Goal: Transaction & Acquisition: Book appointment/travel/reservation

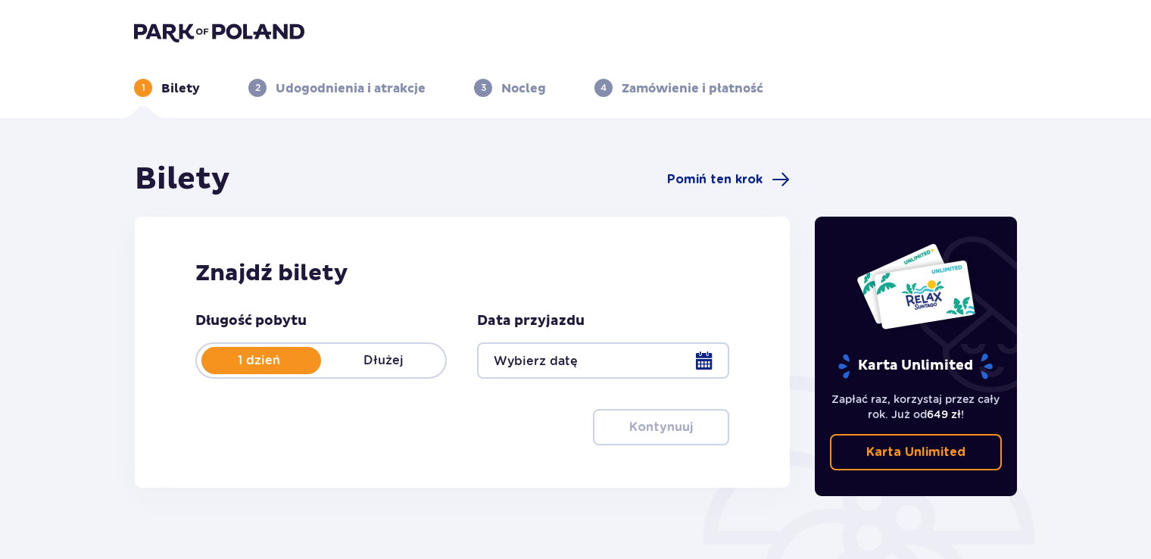
click at [553, 358] on div at bounding box center [602, 360] width 251 height 36
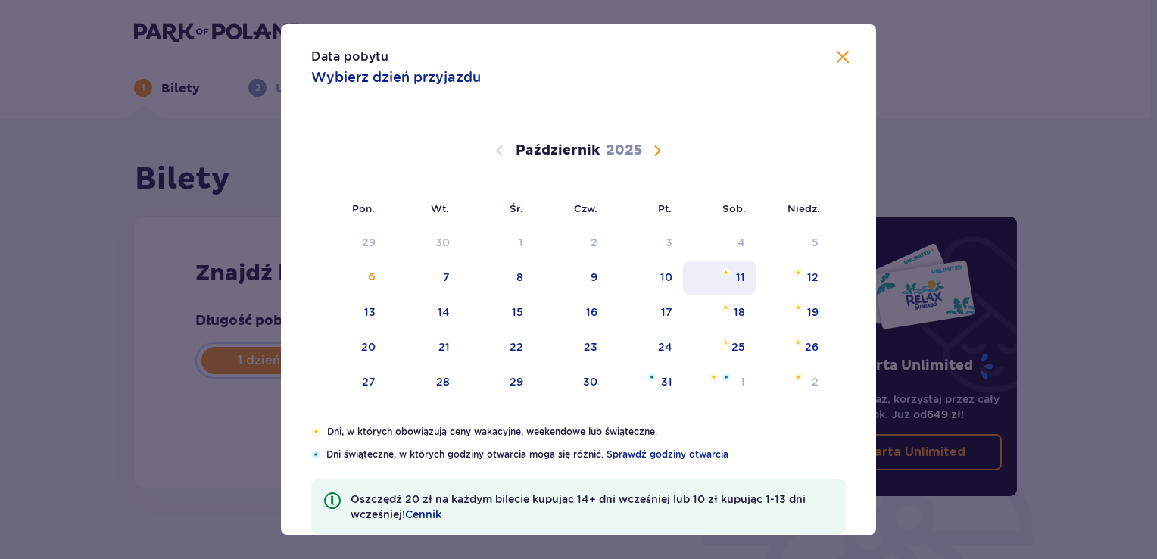
click at [715, 268] on div "11" at bounding box center [719, 277] width 73 height 33
type input "11.10.25"
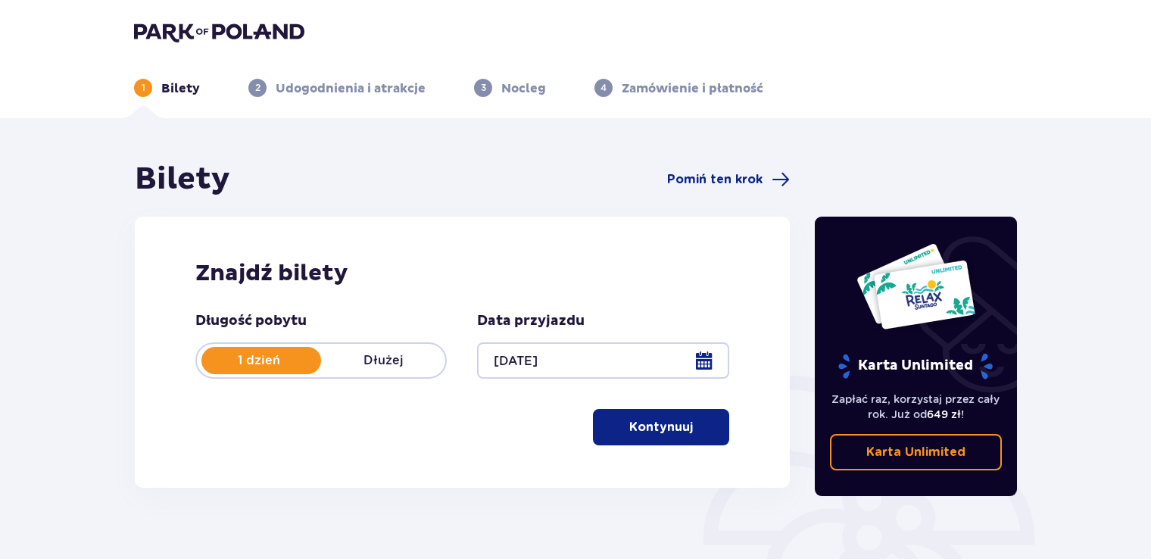
click at [648, 424] on p "Kontynuuj" at bounding box center [661, 427] width 64 height 17
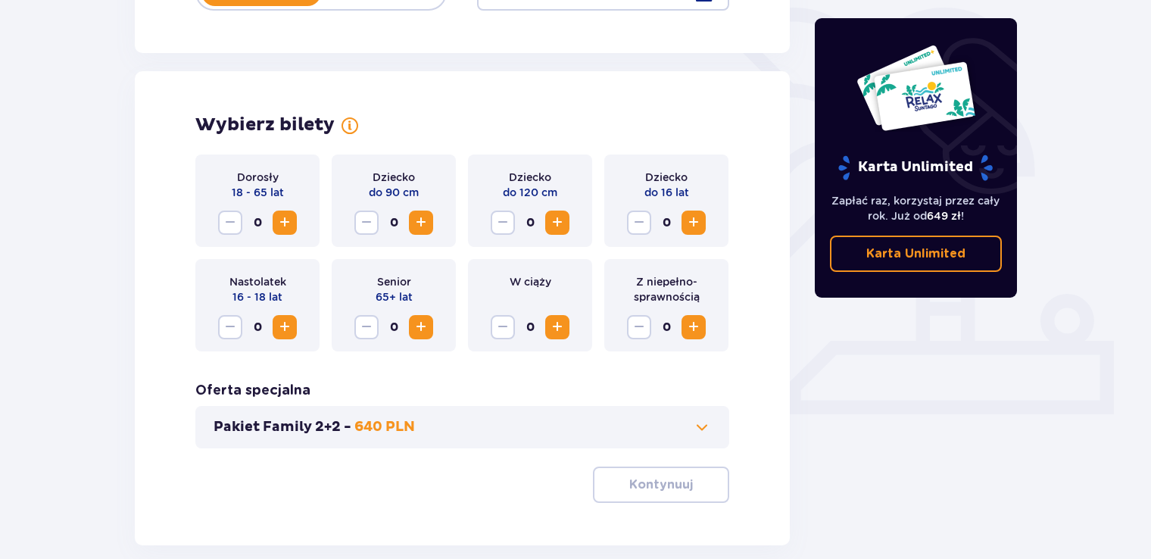
scroll to position [421, 0]
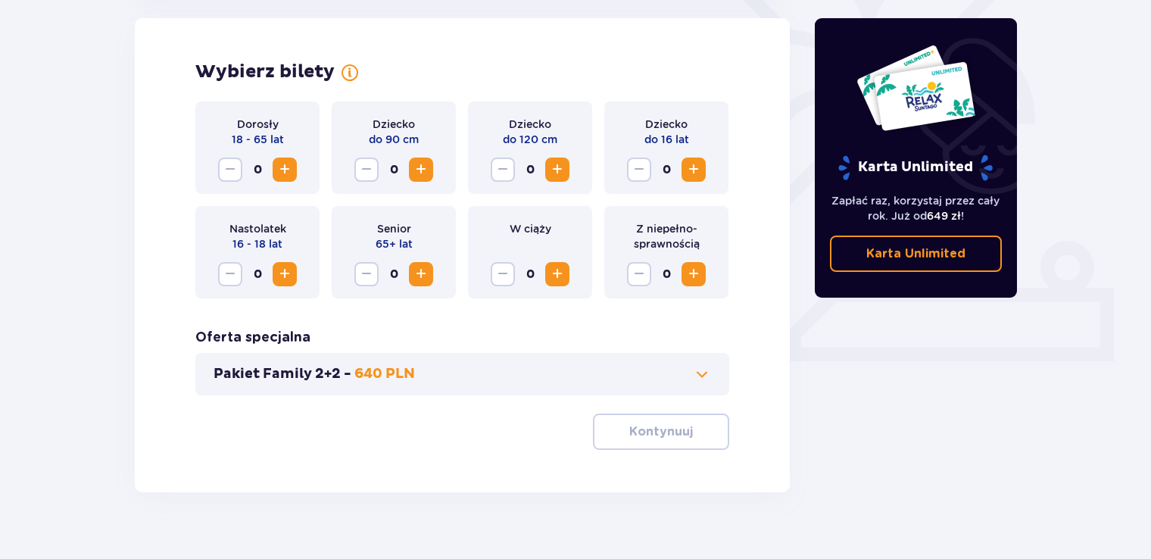
click at [294, 168] on button "Zwiększ" at bounding box center [285, 170] width 24 height 24
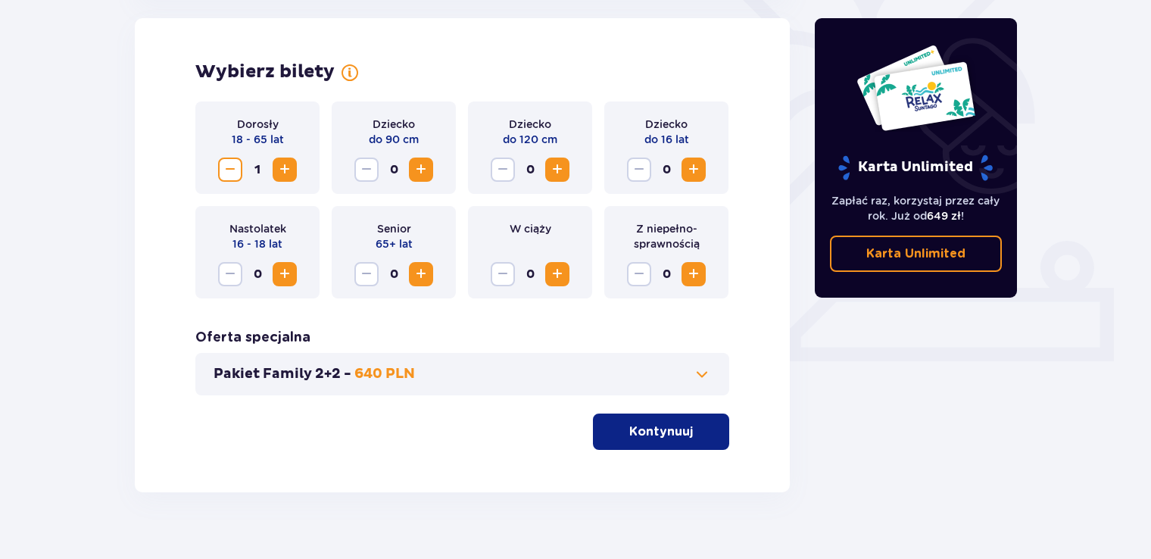
click at [294, 168] on button "Zwiększ" at bounding box center [285, 170] width 24 height 24
click at [697, 168] on span "Zwiększ" at bounding box center [694, 170] width 18 height 18
click at [281, 277] on span "Zwiększ" at bounding box center [285, 274] width 18 height 18
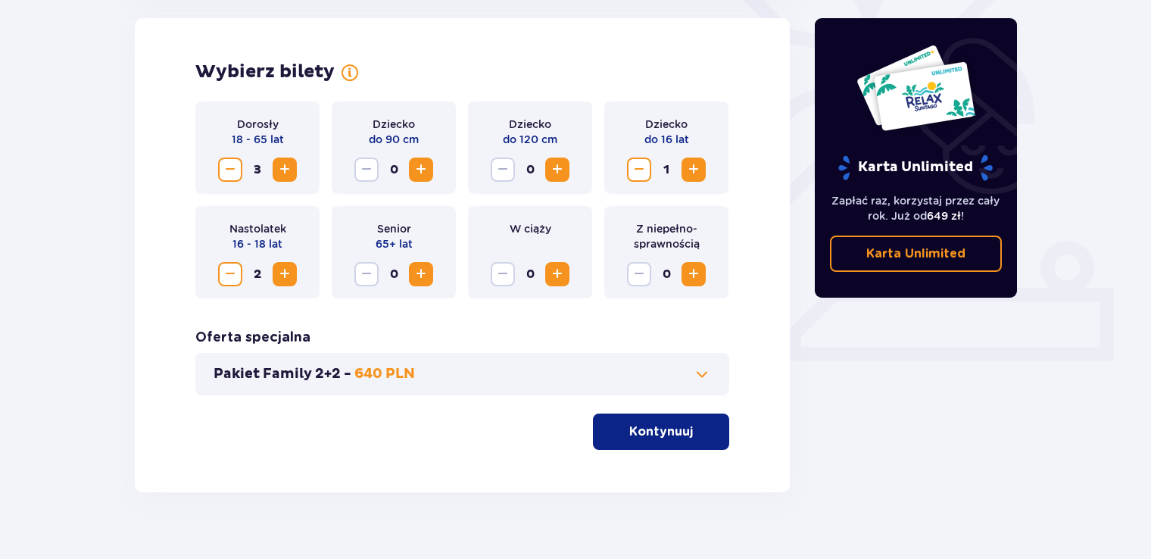
click at [424, 407] on div "Dorosły 18 - 65 lat 3 Dziecko do 90 cm 0 Dziecko do 120 cm 0 Dziecko do 16 lat …" at bounding box center [462, 275] width 534 height 348
click at [696, 380] on span at bounding box center [702, 374] width 18 height 18
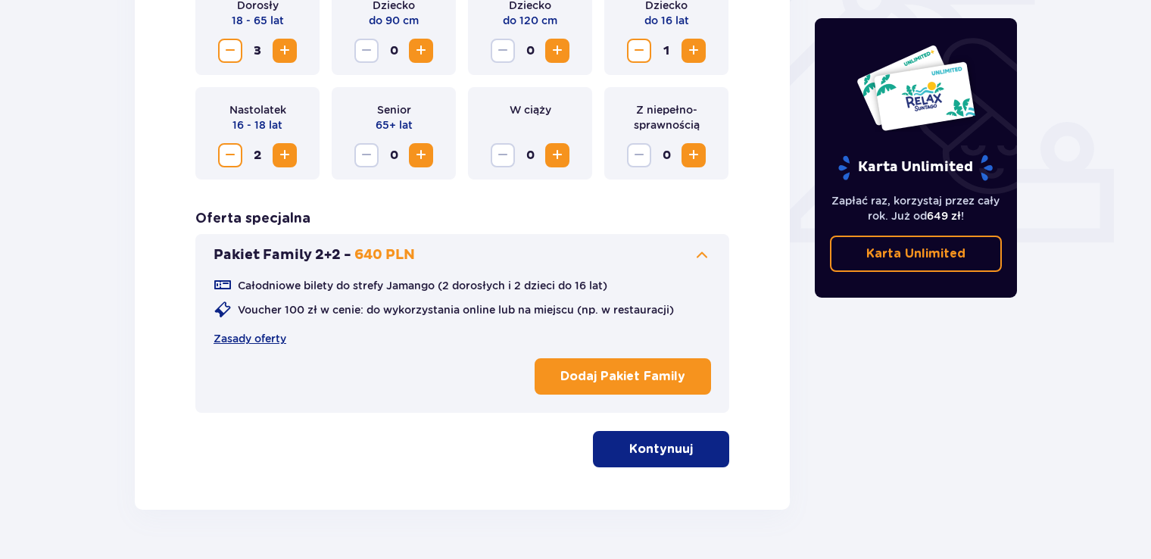
scroll to position [582, 0]
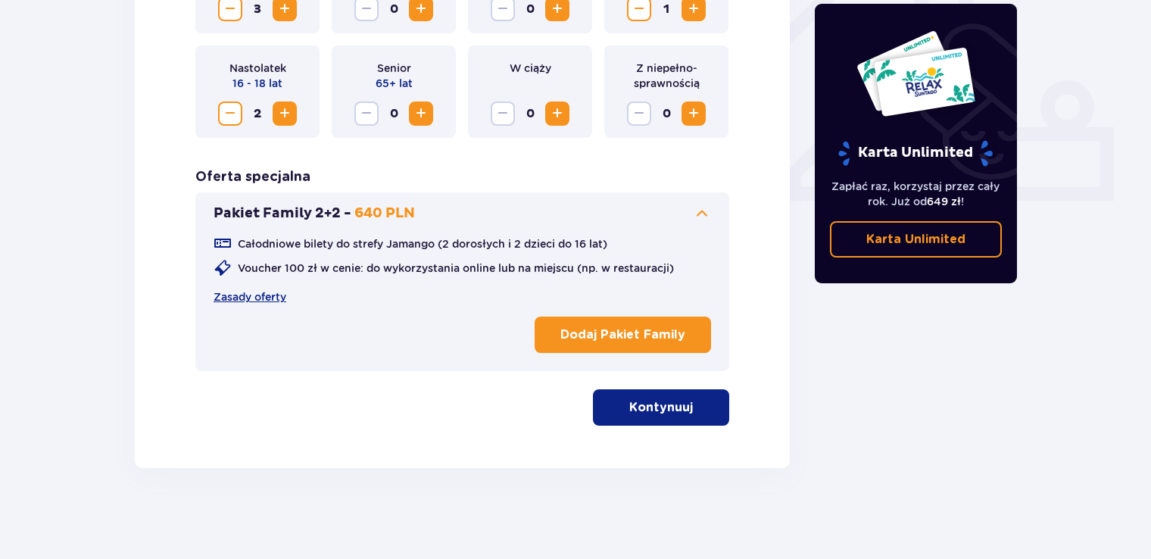
click at [617, 408] on button "Kontynuuj" at bounding box center [661, 407] width 136 height 36
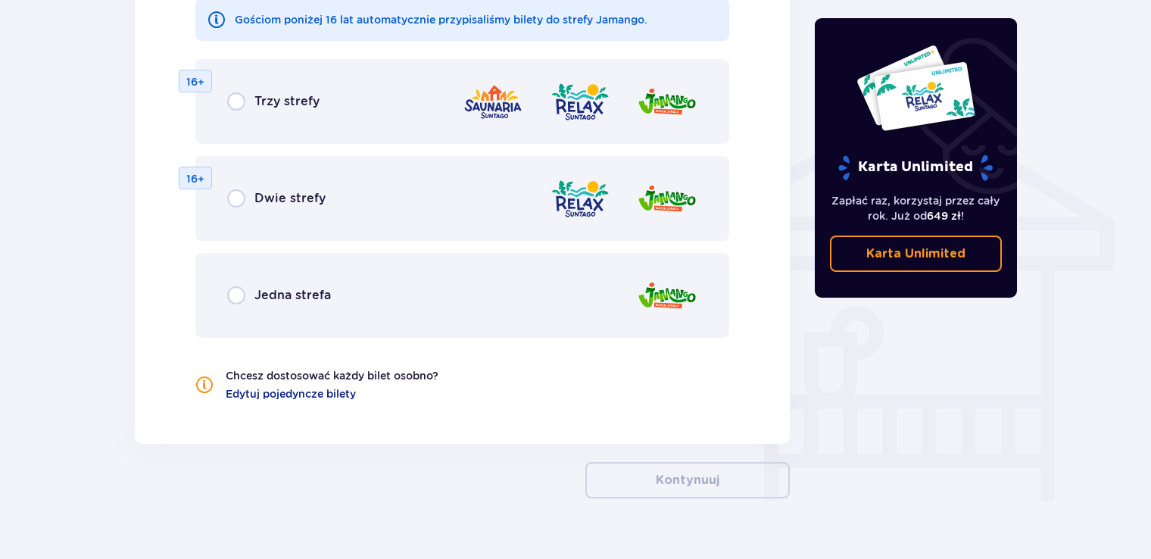
scroll to position [1163, 0]
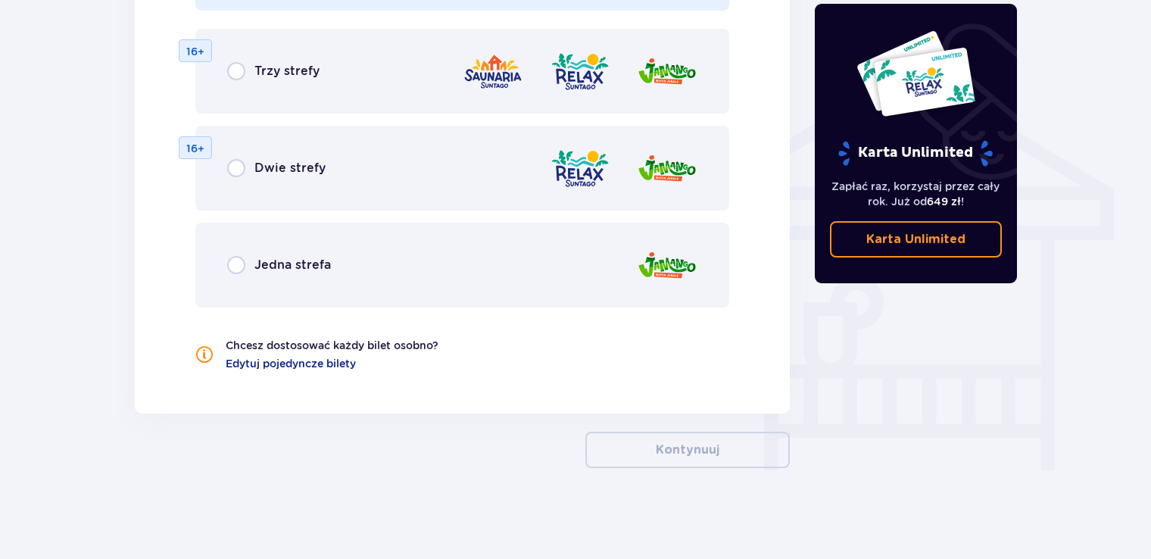
click at [588, 167] on img at bounding box center [580, 168] width 61 height 43
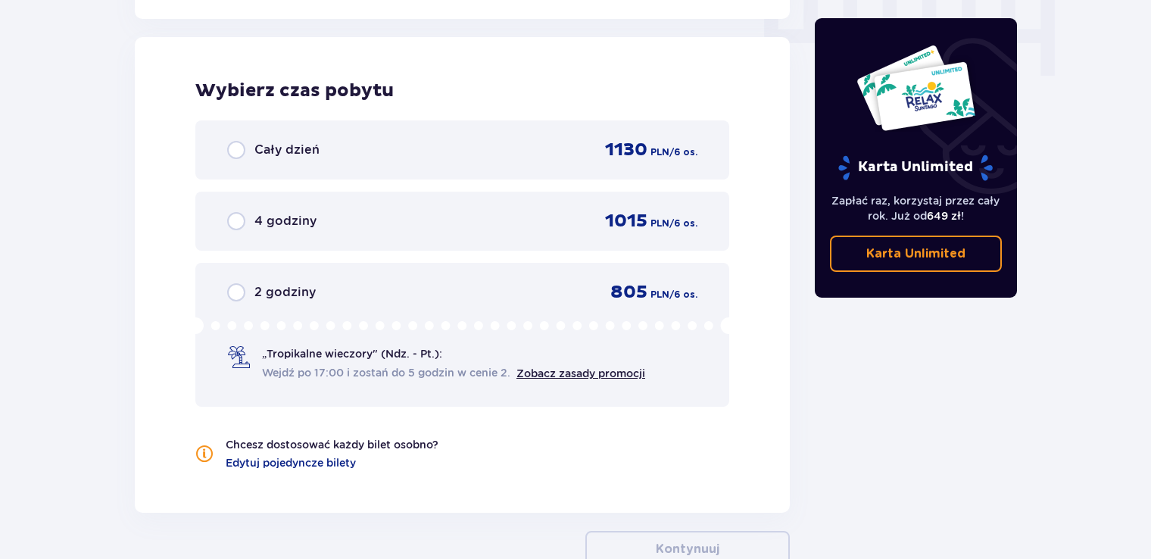
scroll to position [1559, 0]
click at [322, 135] on div "Cały dzień 1130 PLN / 6 os." at bounding box center [462, 149] width 534 height 59
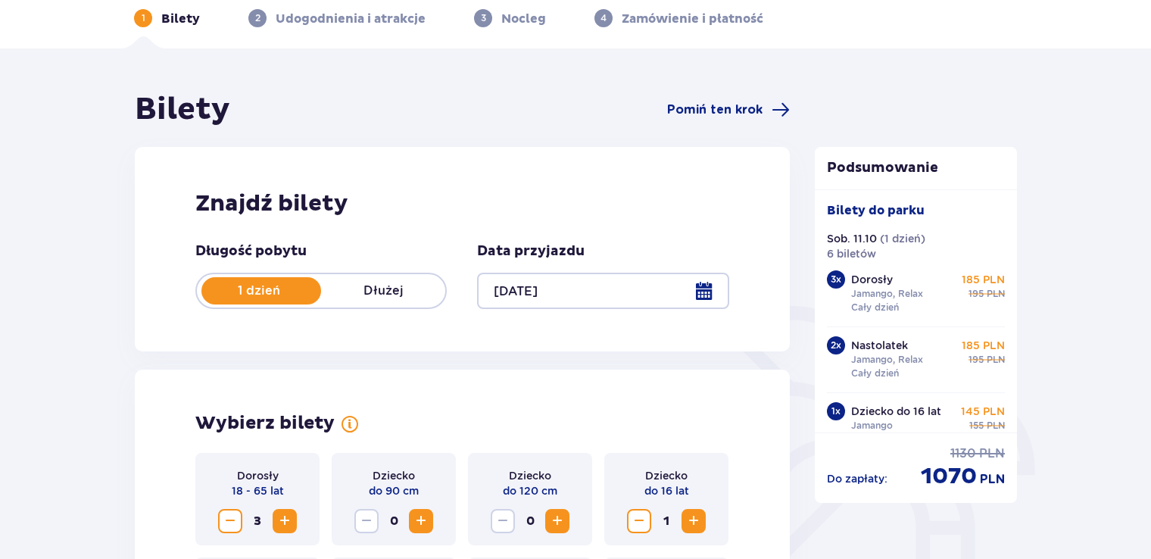
scroll to position [0, 0]
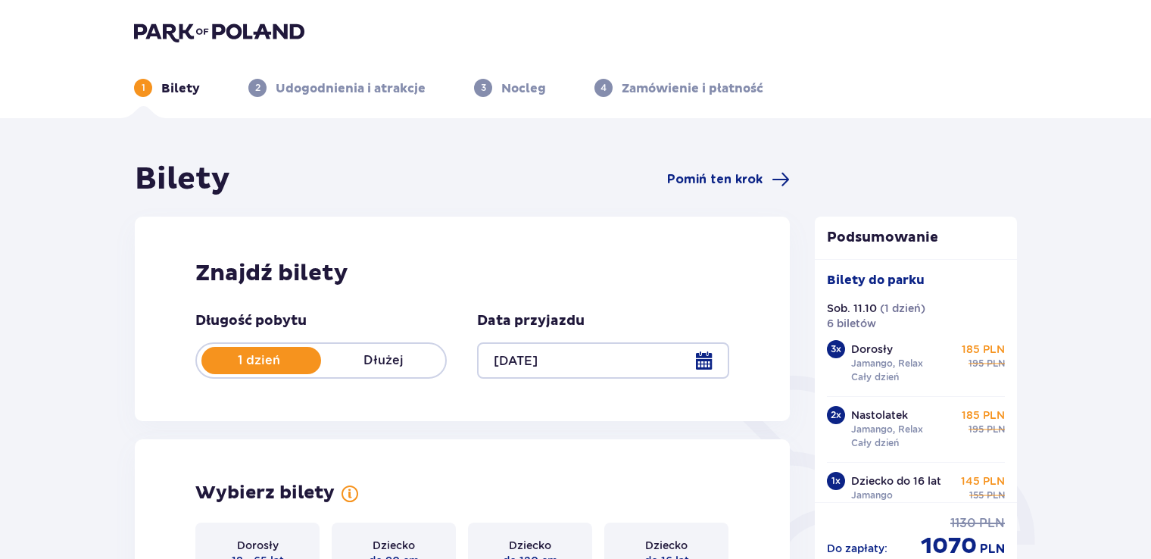
click at [215, 28] on img at bounding box center [219, 31] width 170 height 21
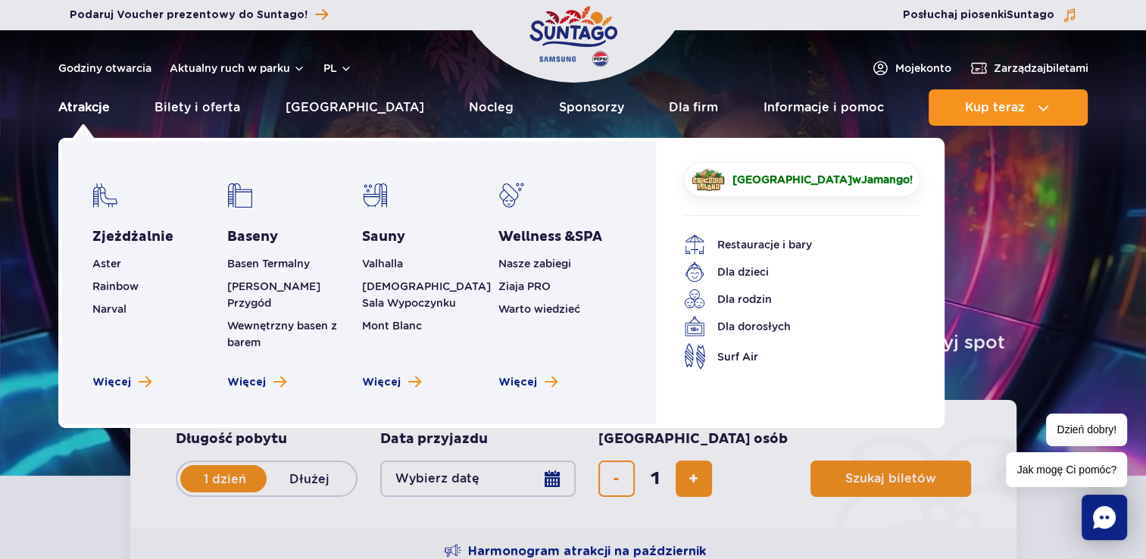
click at [76, 114] on link "Atrakcje" at bounding box center [84, 107] width 52 height 36
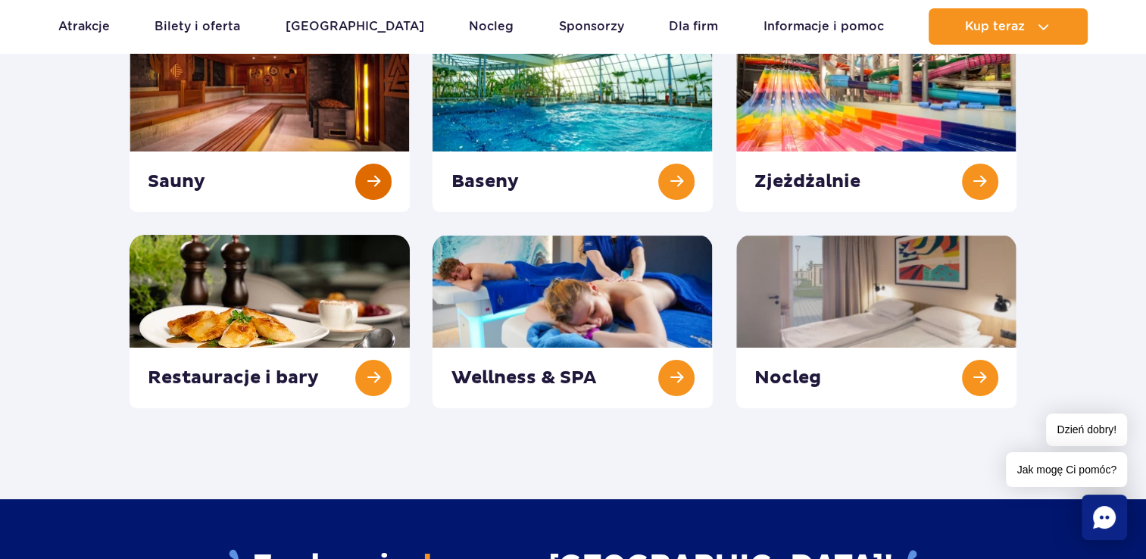
click at [369, 192] on link at bounding box center [270, 125] width 280 height 173
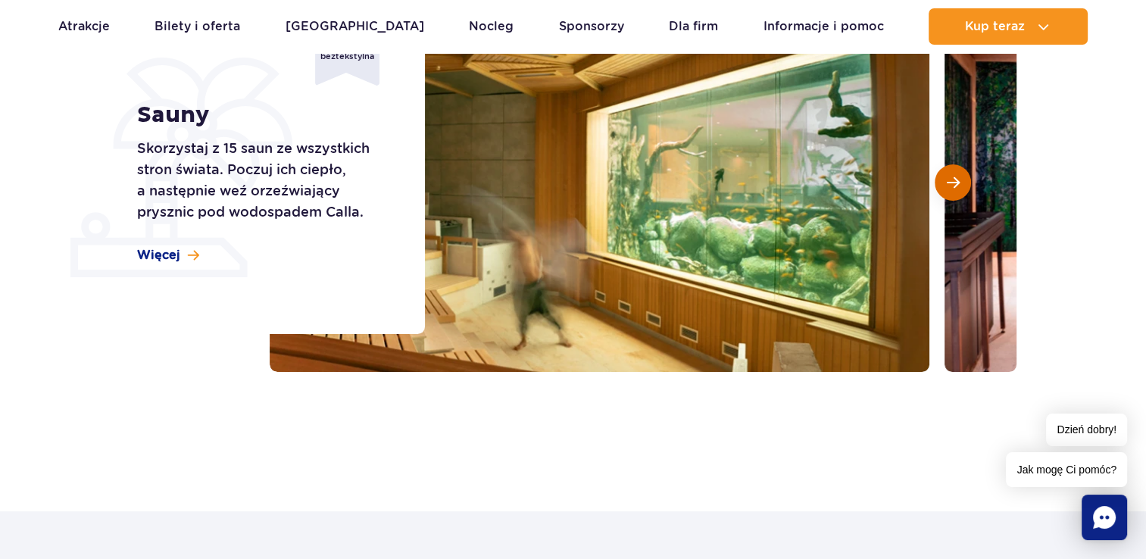
click at [953, 183] on span "Następny slajd" at bounding box center [953, 183] width 13 height 14
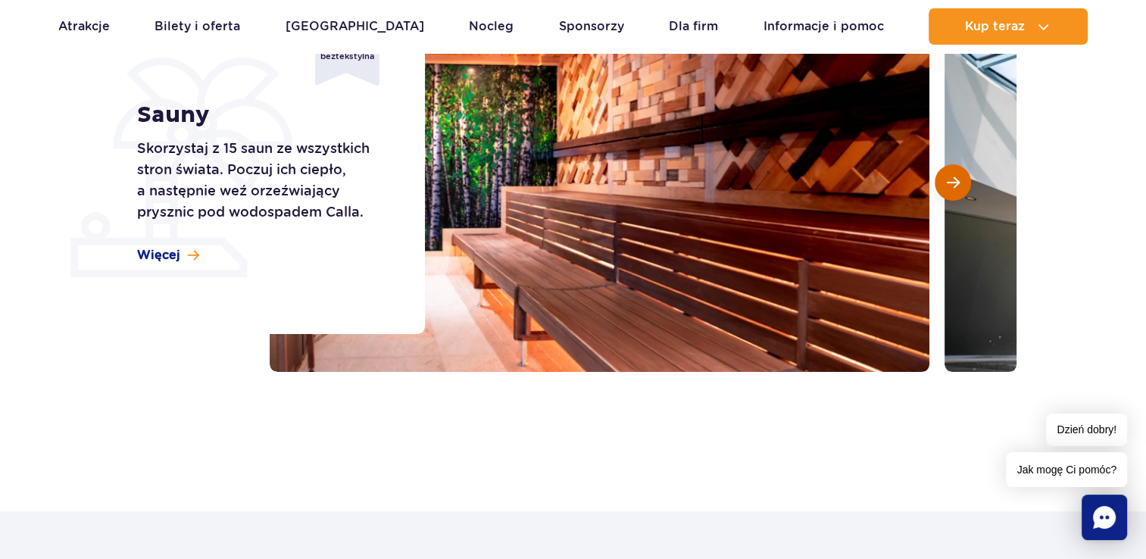
click at [953, 183] on span "Następny slajd" at bounding box center [953, 183] width 13 height 14
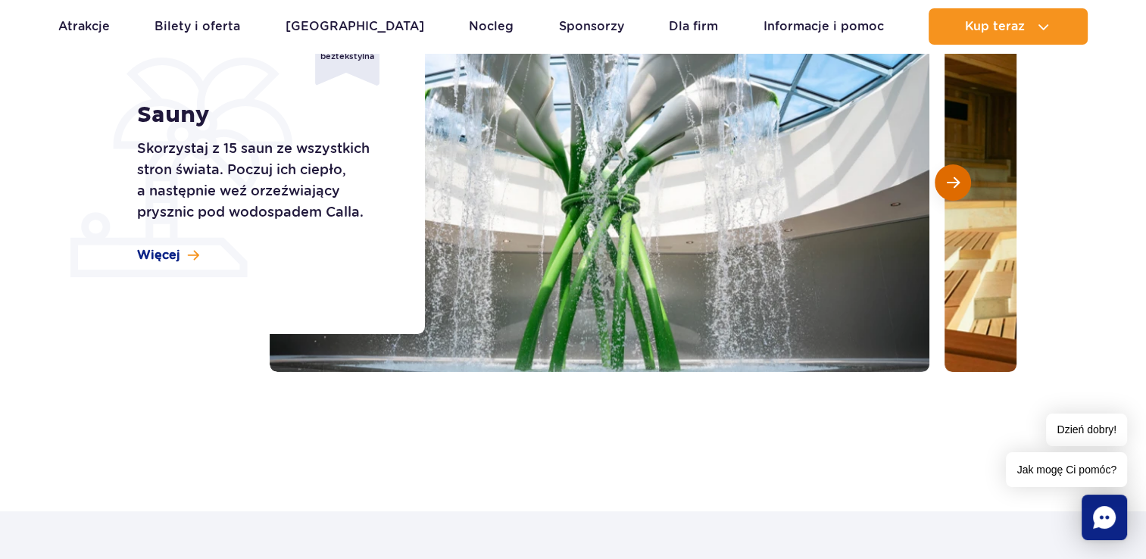
click at [953, 183] on span "Następny slajd" at bounding box center [953, 183] width 13 height 14
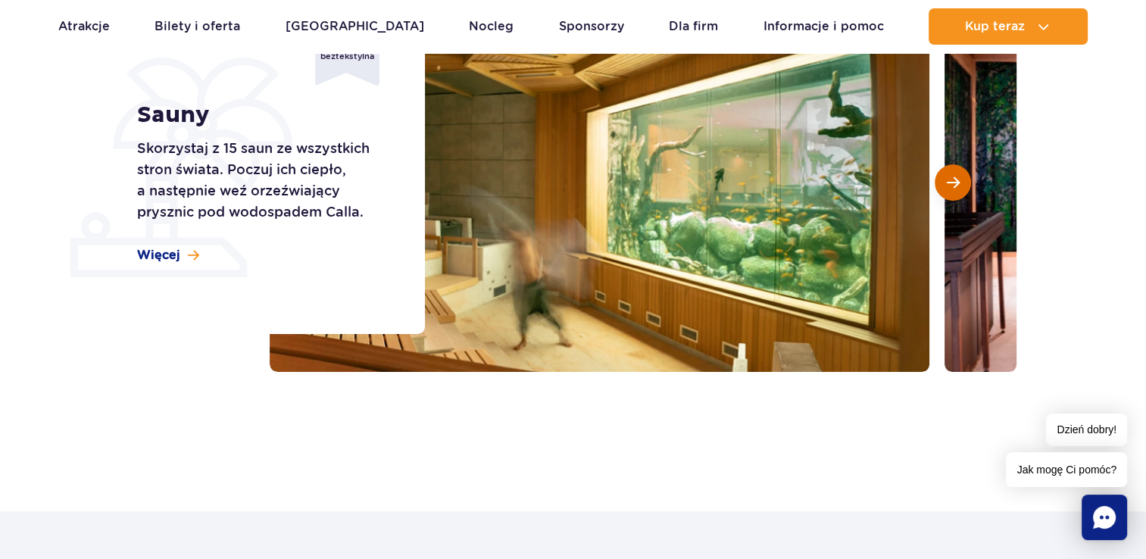
click at [953, 183] on span "Następny slajd" at bounding box center [953, 183] width 13 height 14
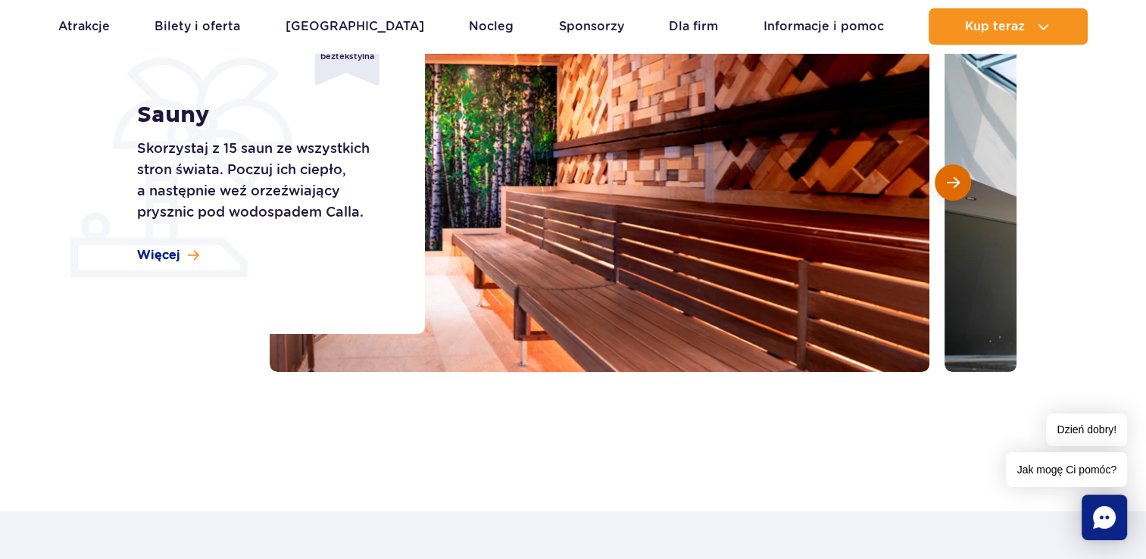
click at [953, 183] on span "Następny slajd" at bounding box center [953, 183] width 13 height 14
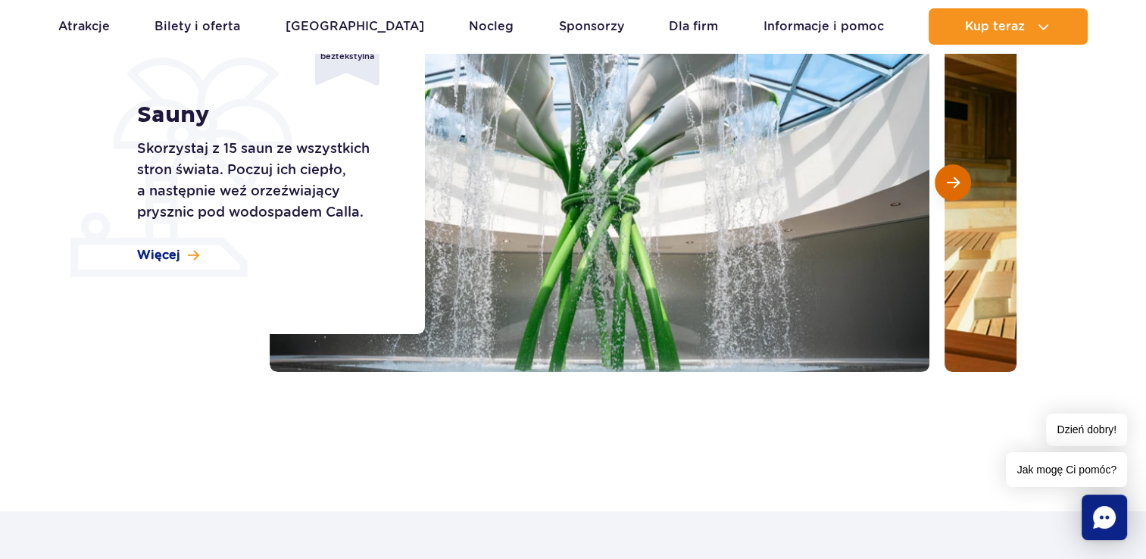
click at [953, 183] on span "Następny slajd" at bounding box center [953, 183] width 13 height 14
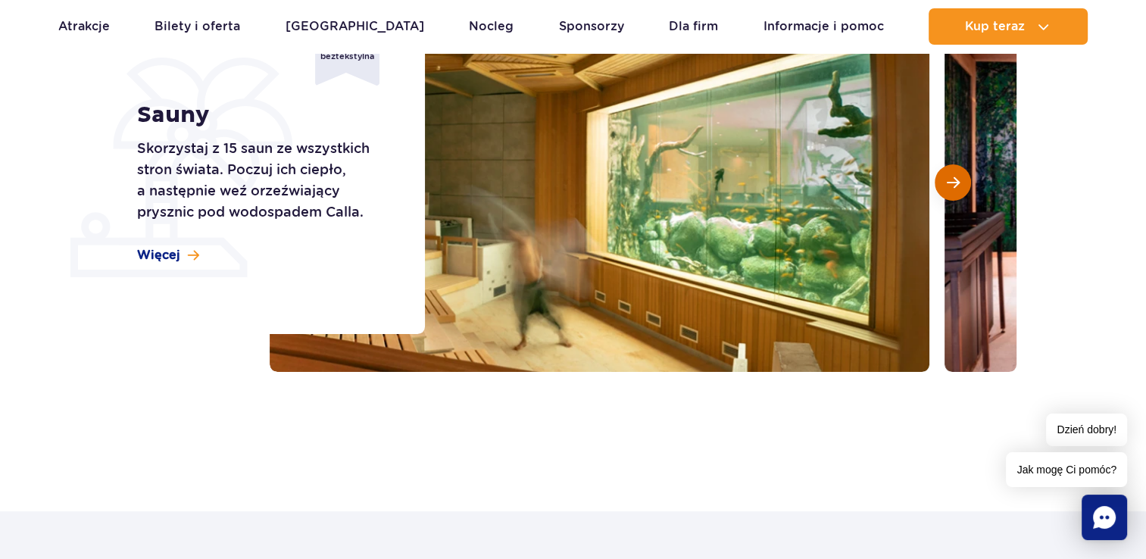
click at [953, 183] on span "Następny slajd" at bounding box center [953, 183] width 13 height 14
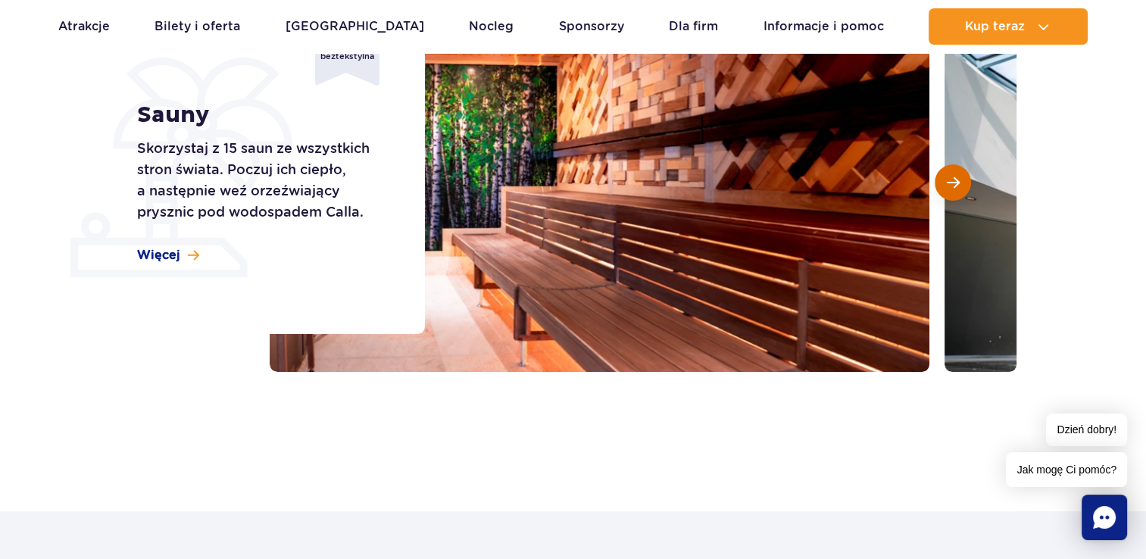
click at [953, 183] on span "Następny slajd" at bounding box center [953, 183] width 13 height 14
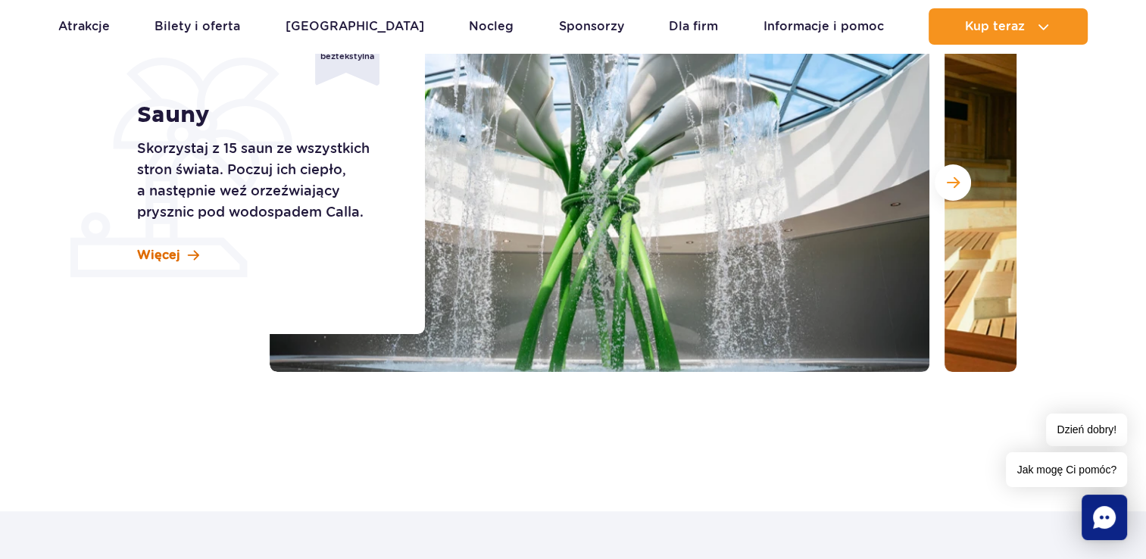
click at [188, 249] on span at bounding box center [193, 255] width 11 height 13
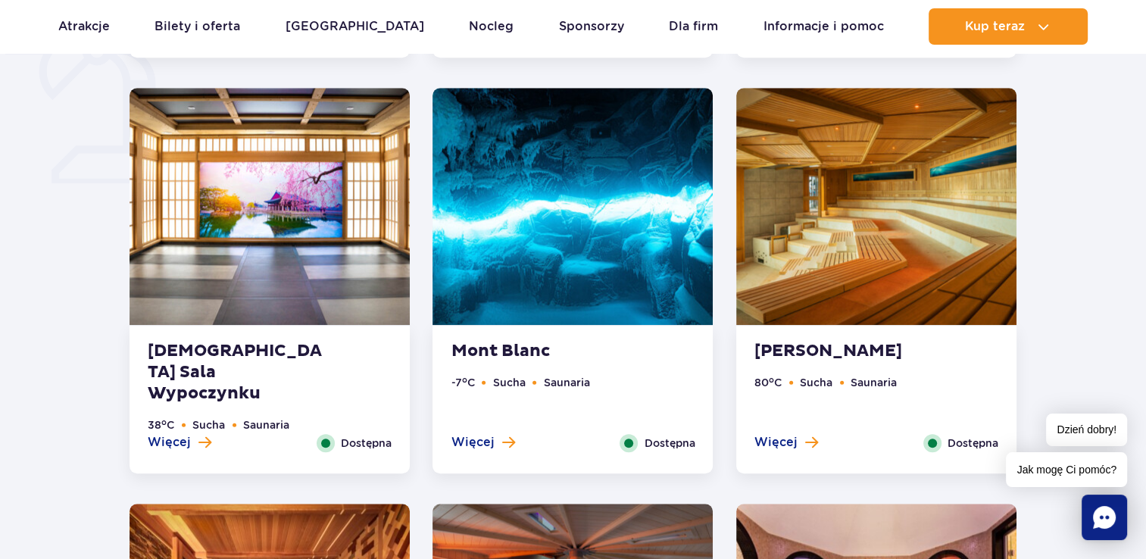
scroll to position [258, 0]
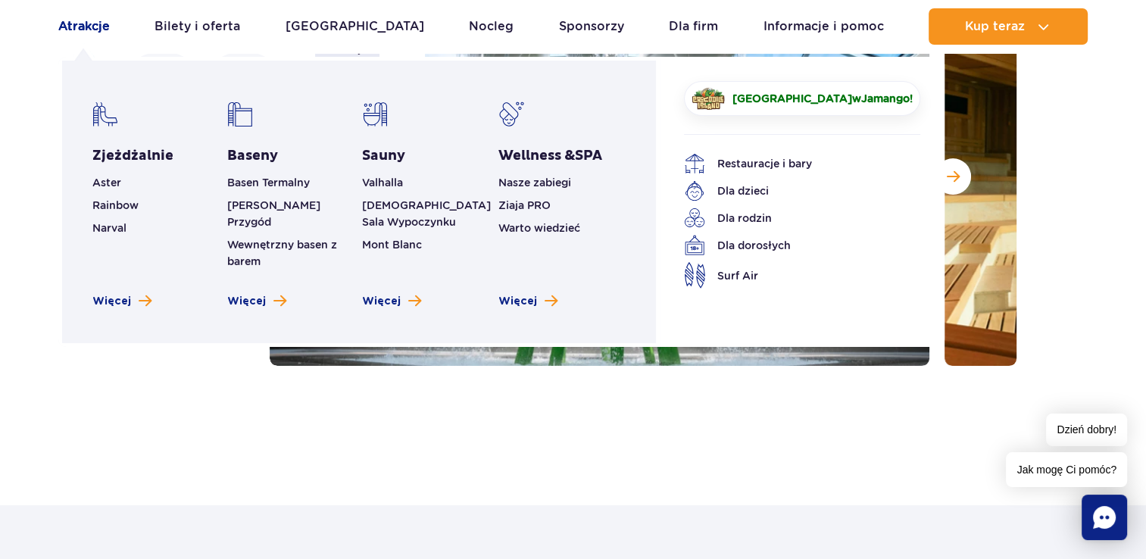
click at [87, 26] on link "Atrakcje" at bounding box center [84, 26] width 52 height 36
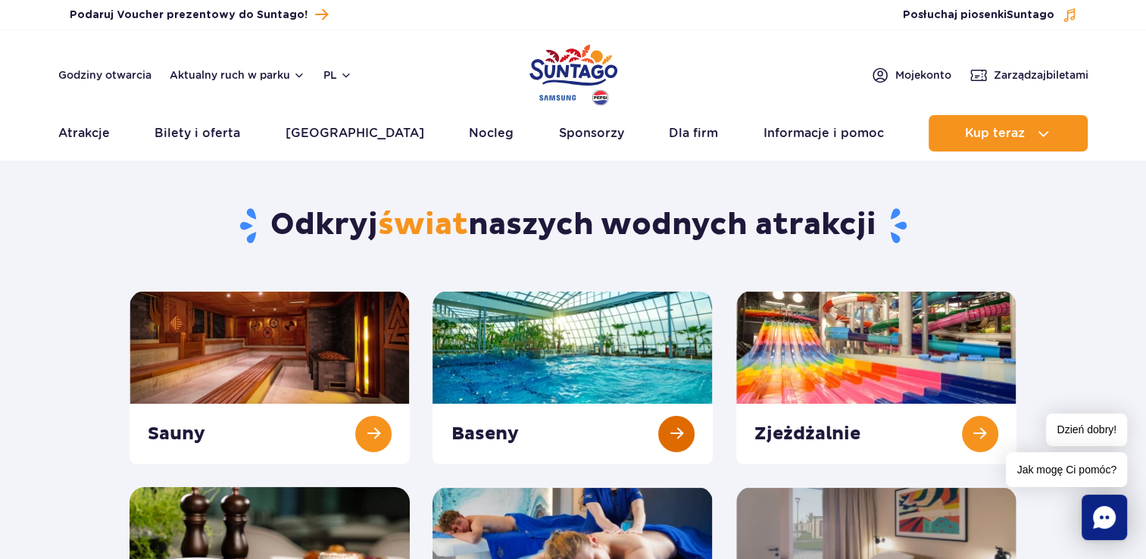
click at [513, 429] on link at bounding box center [572, 377] width 280 height 173
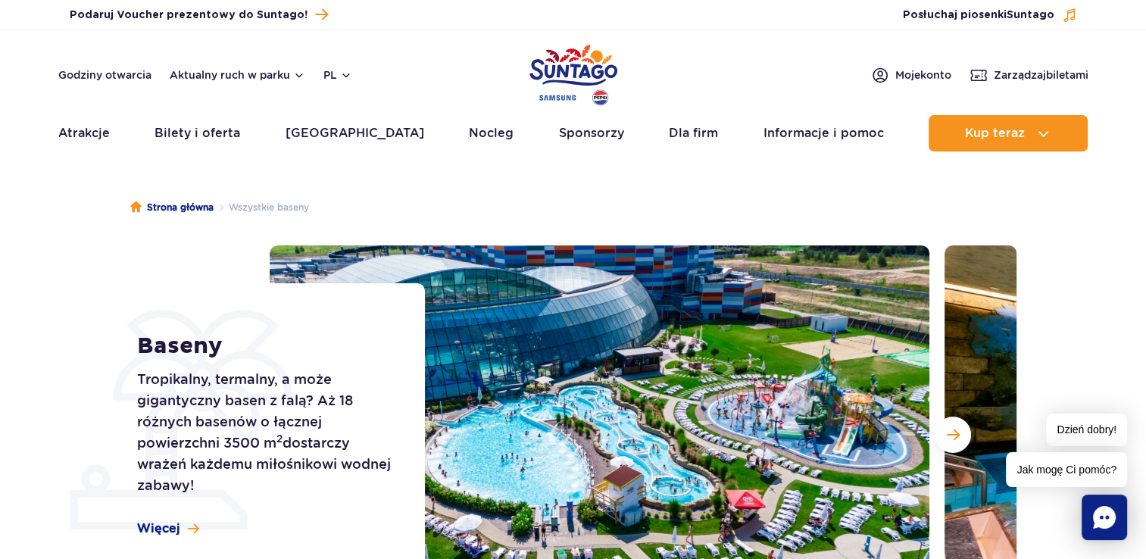
scroll to position [252, 0]
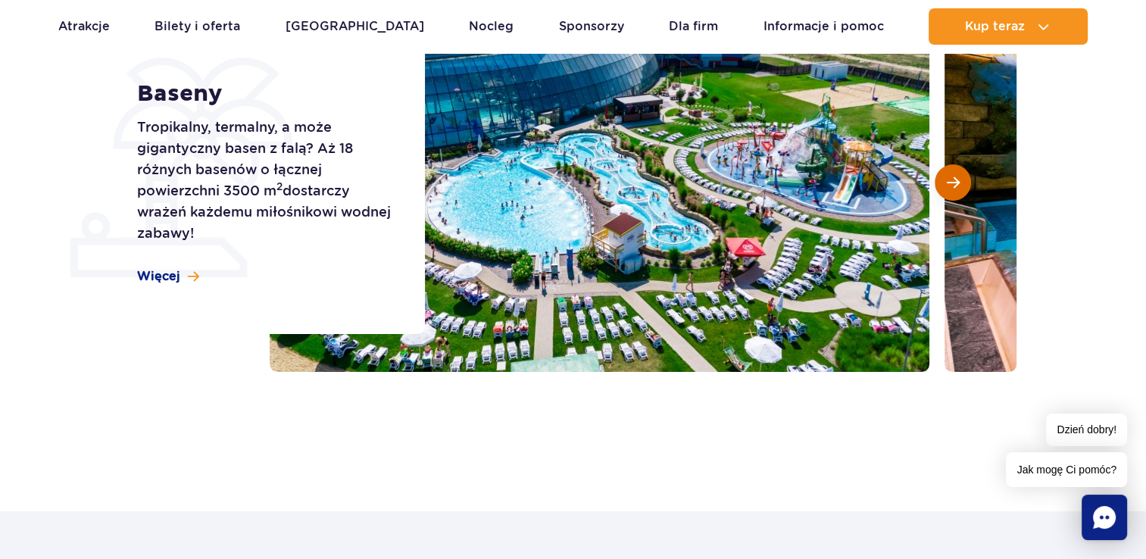
click at [954, 186] on span "Następny slajd" at bounding box center [953, 183] width 13 height 14
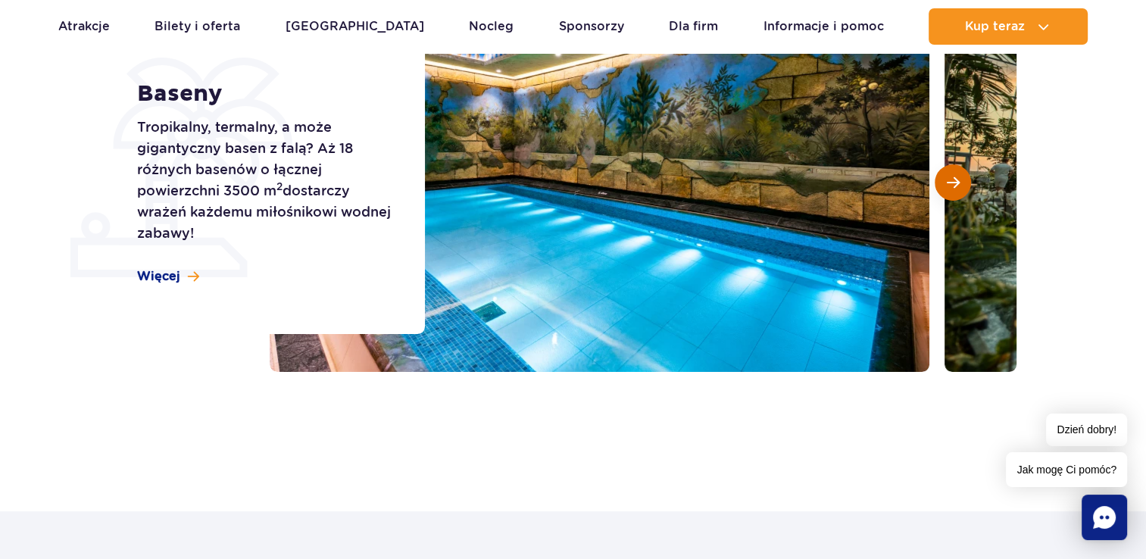
click at [951, 186] on span "Następny slajd" at bounding box center [953, 183] width 13 height 14
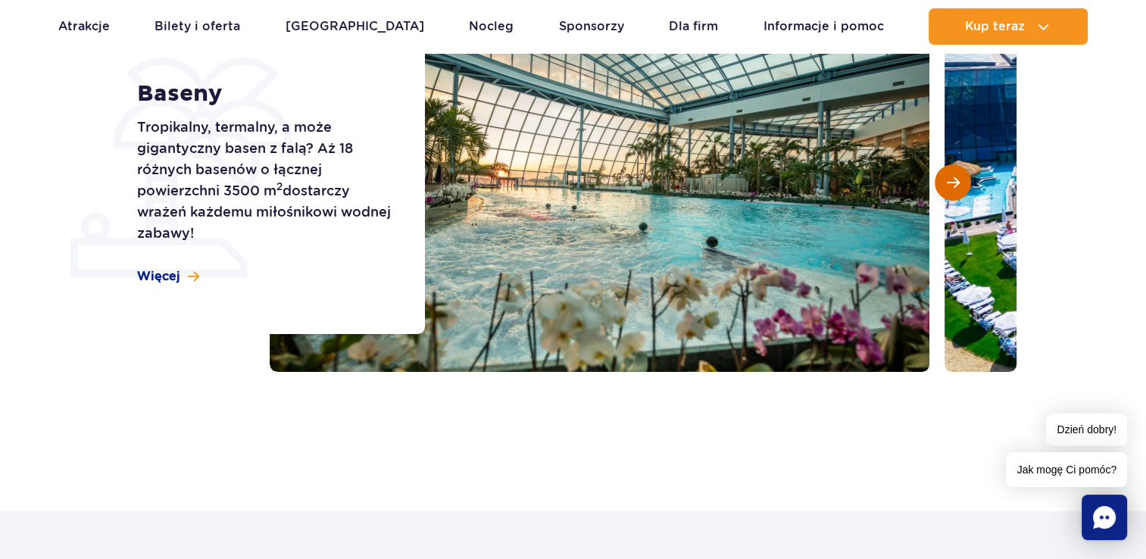
click at [951, 186] on span "Następny slajd" at bounding box center [953, 183] width 13 height 14
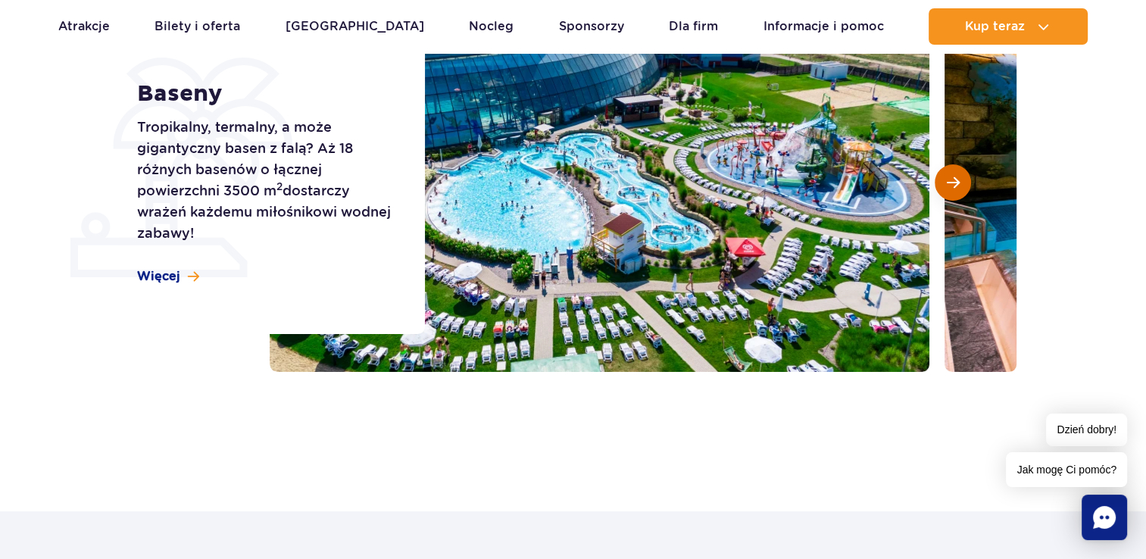
click at [951, 186] on span "Następny slajd" at bounding box center [953, 183] width 13 height 14
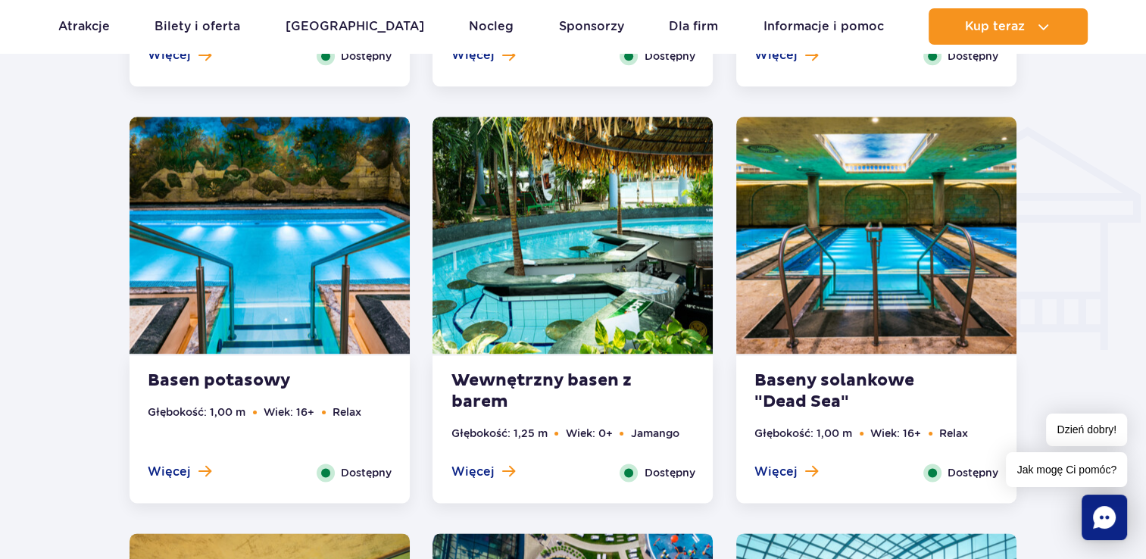
scroll to position [1767, 0]
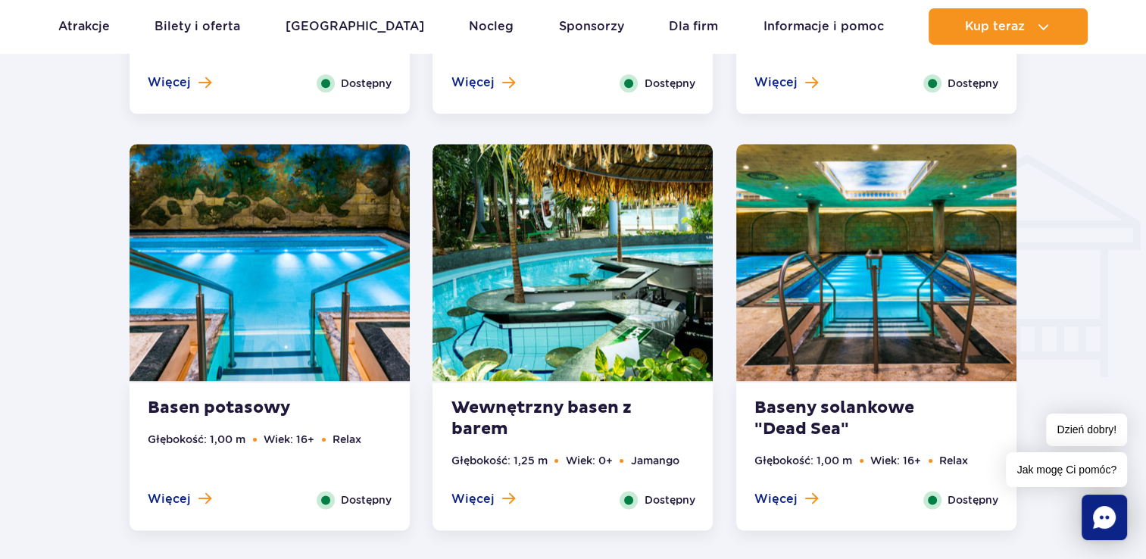
click at [589, 417] on strong "Wewnętrzny basen z barem" at bounding box center [542, 419] width 183 height 42
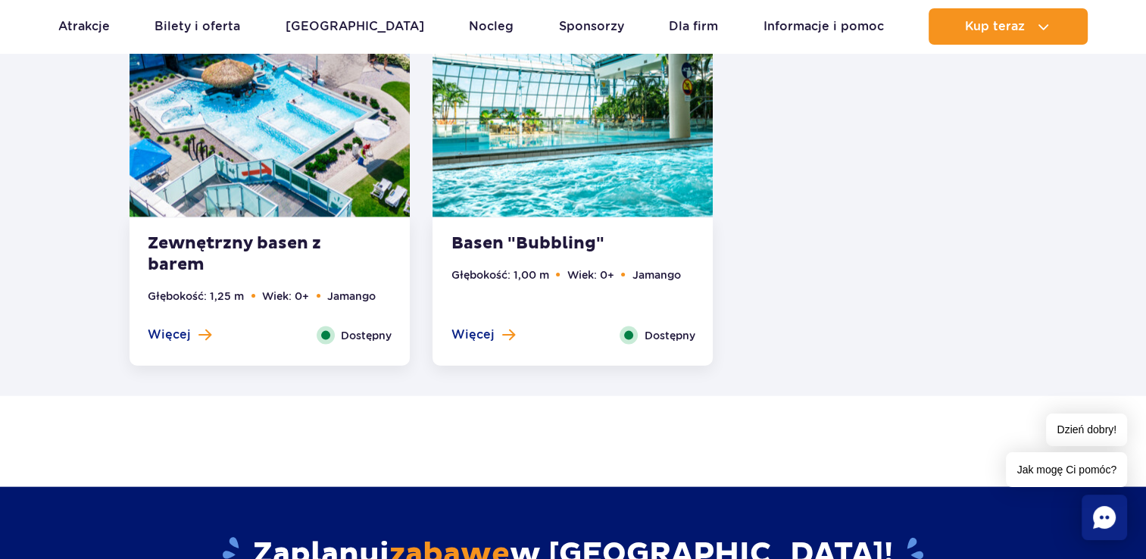
scroll to position [3250, 0]
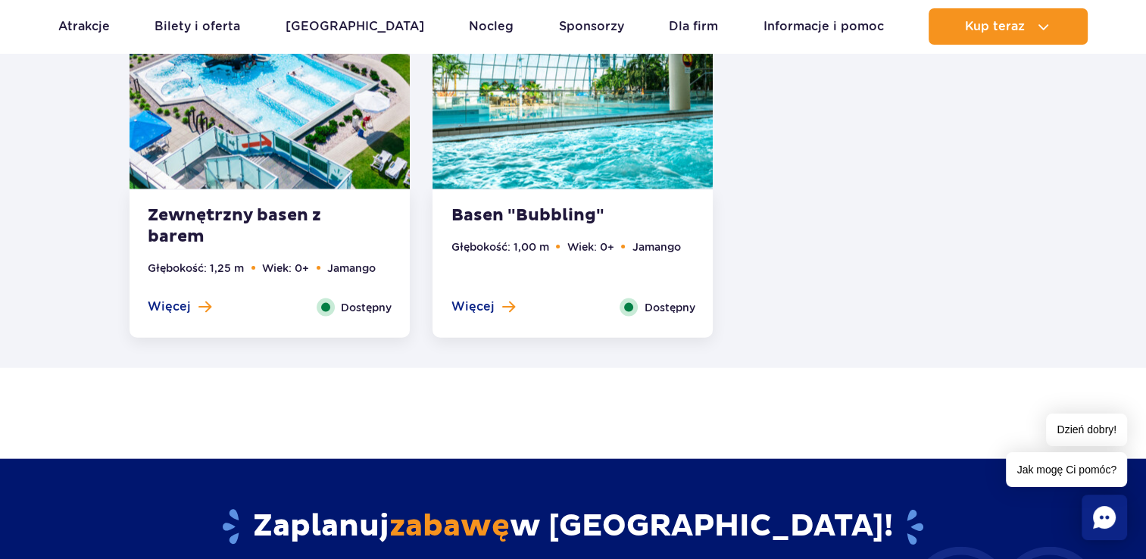
click at [574, 226] on strong "Basen "Bubbling"" at bounding box center [542, 215] width 183 height 21
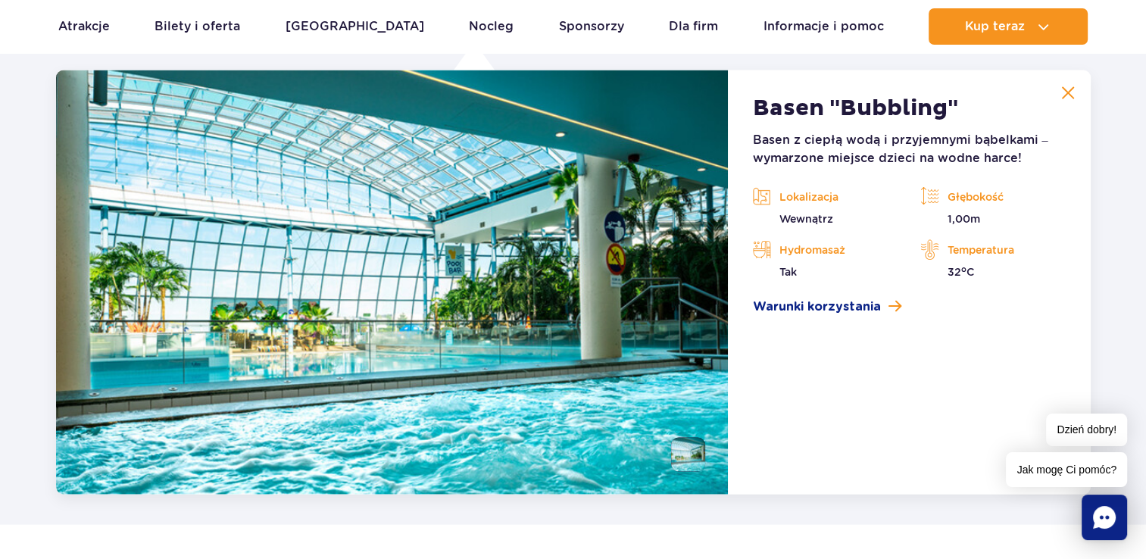
scroll to position [3072, 0]
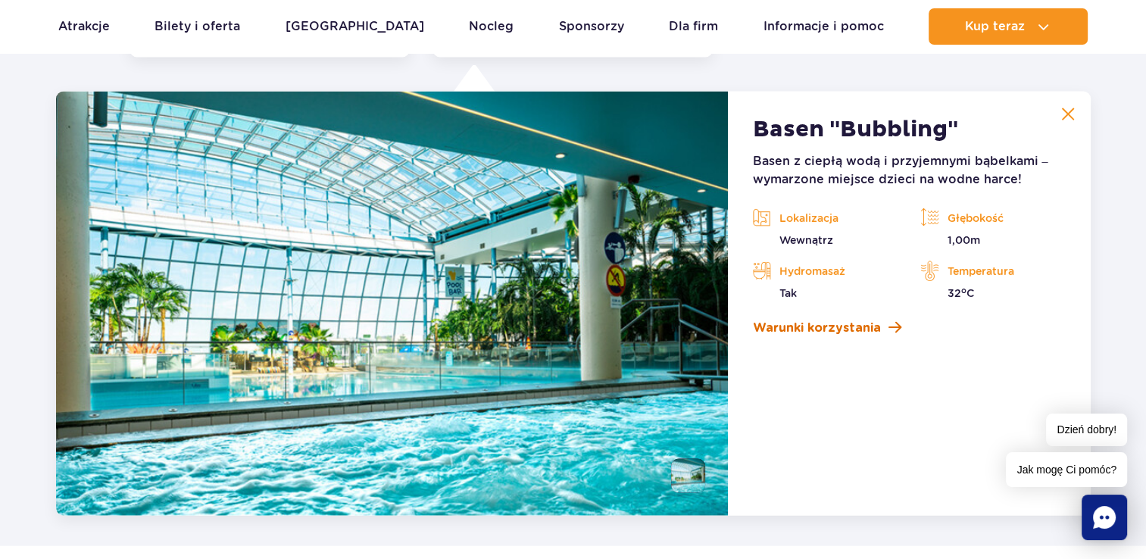
click at [810, 327] on span "Warunki korzystania" at bounding box center [816, 328] width 128 height 18
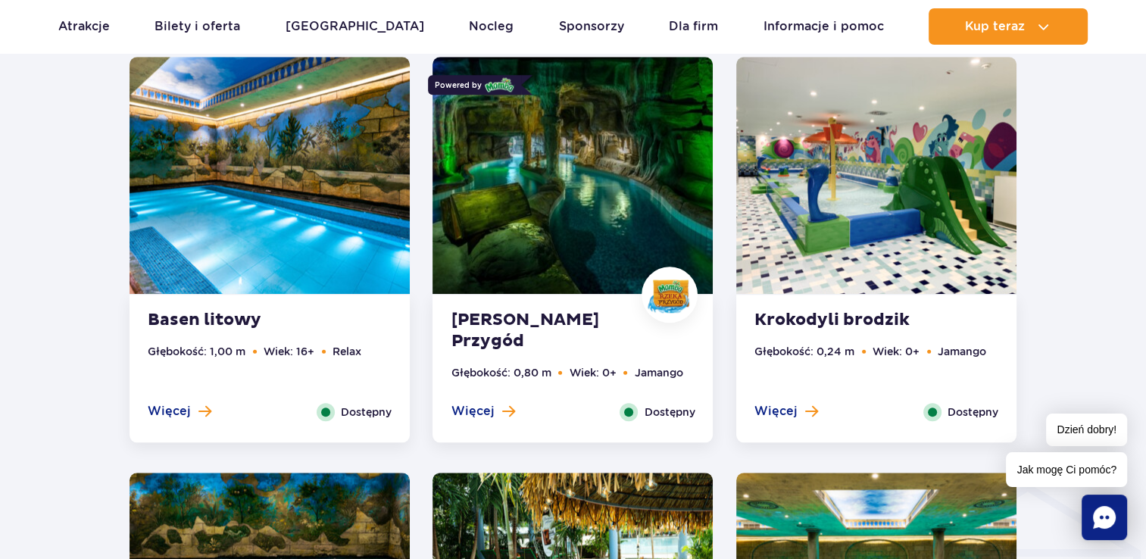
scroll to position [800, 0]
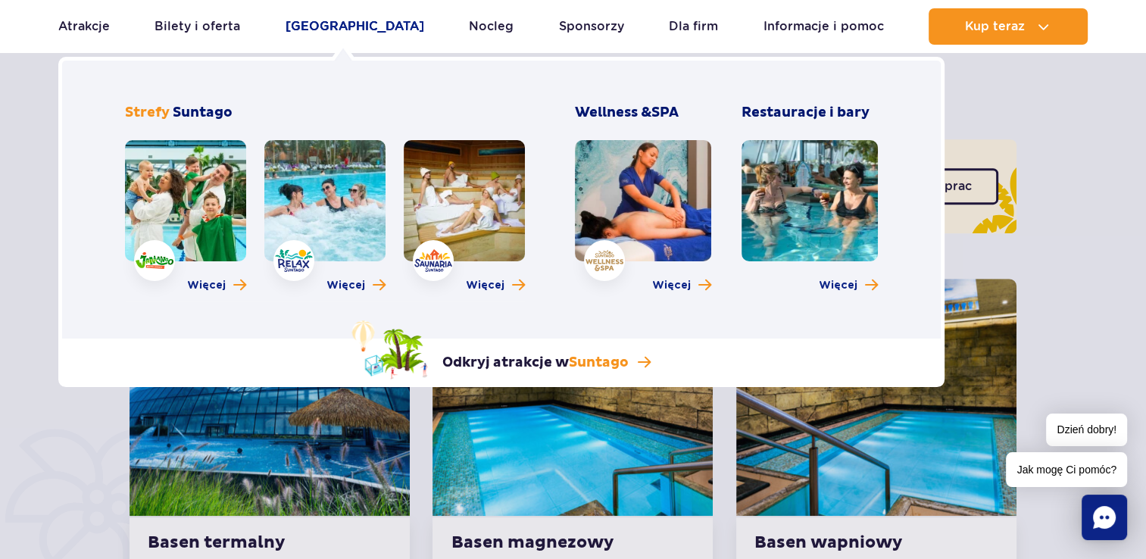
click at [333, 26] on link "[GEOGRAPHIC_DATA]" at bounding box center [355, 26] width 139 height 36
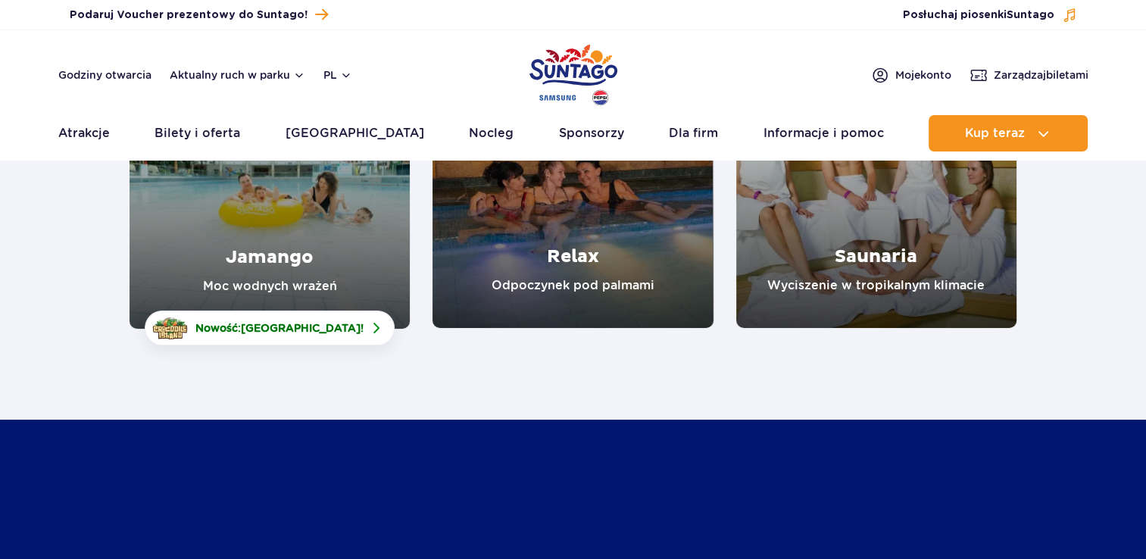
scroll to position [252, 0]
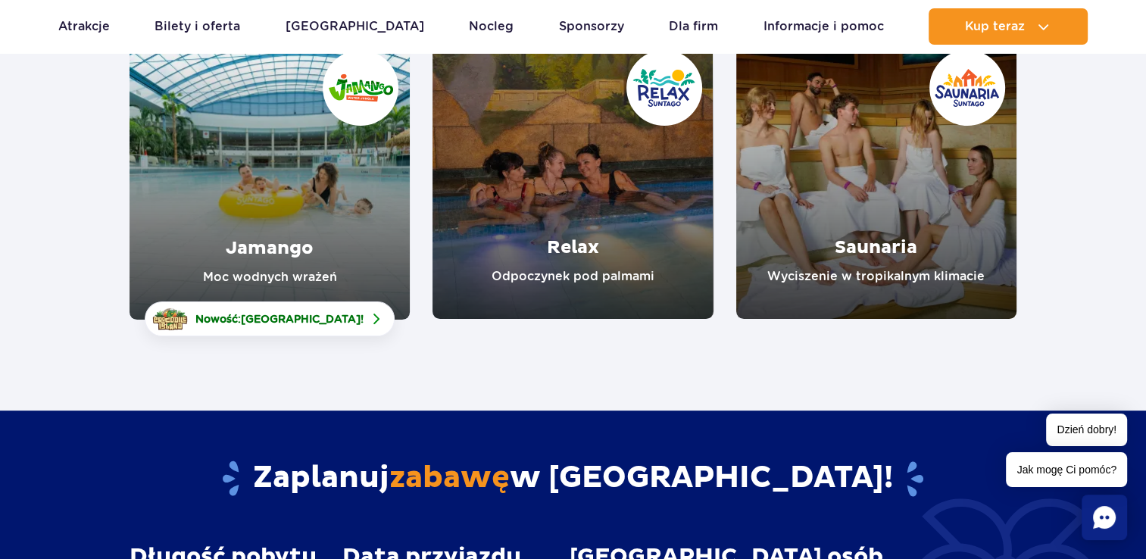
click at [582, 229] on link "Relax" at bounding box center [572, 179] width 280 height 280
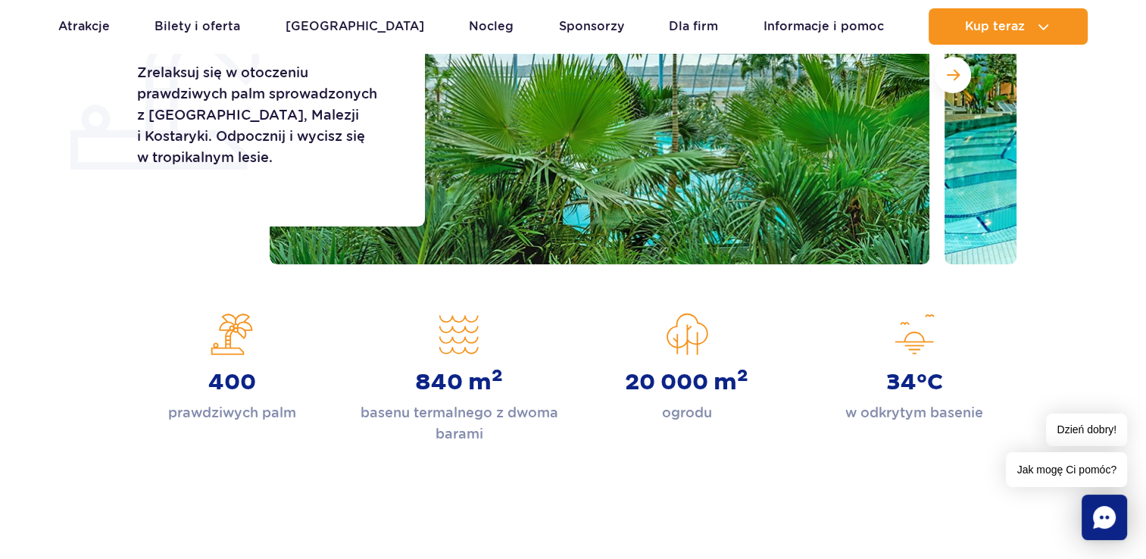
scroll to position [252, 0]
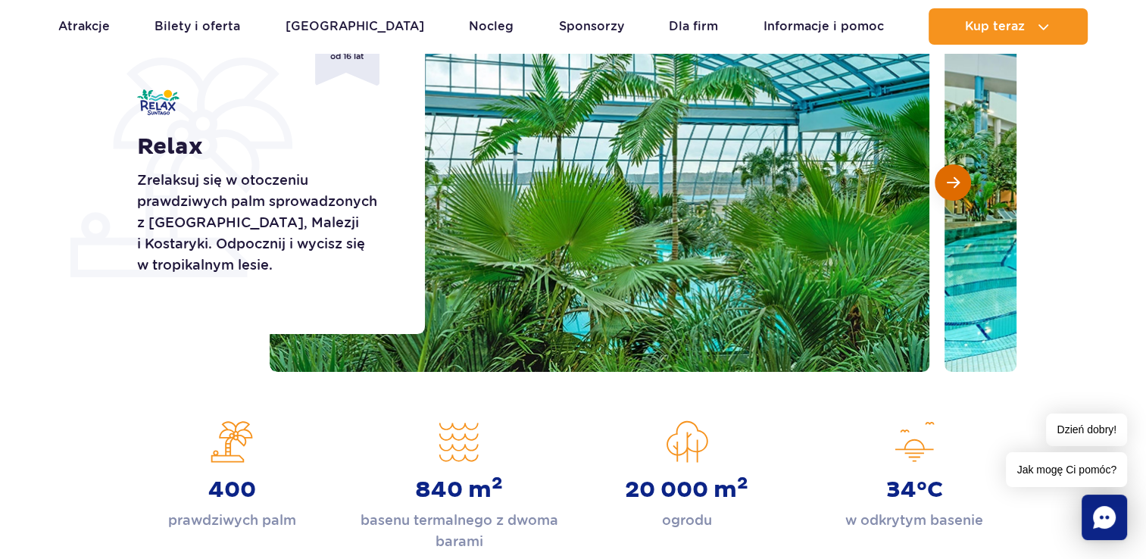
click at [957, 184] on span "Następny slajd" at bounding box center [953, 183] width 13 height 14
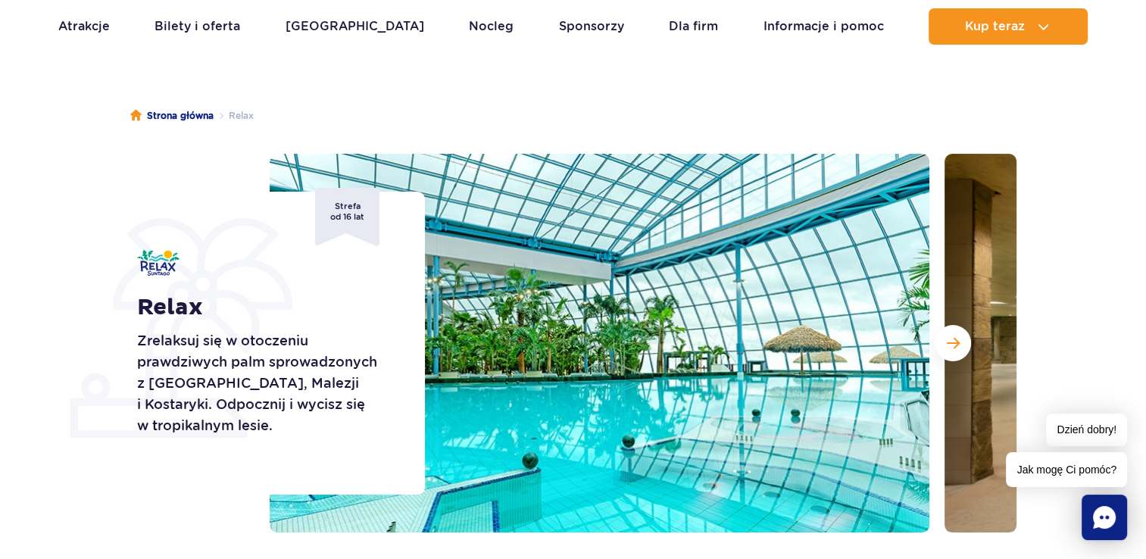
scroll to position [0, 0]
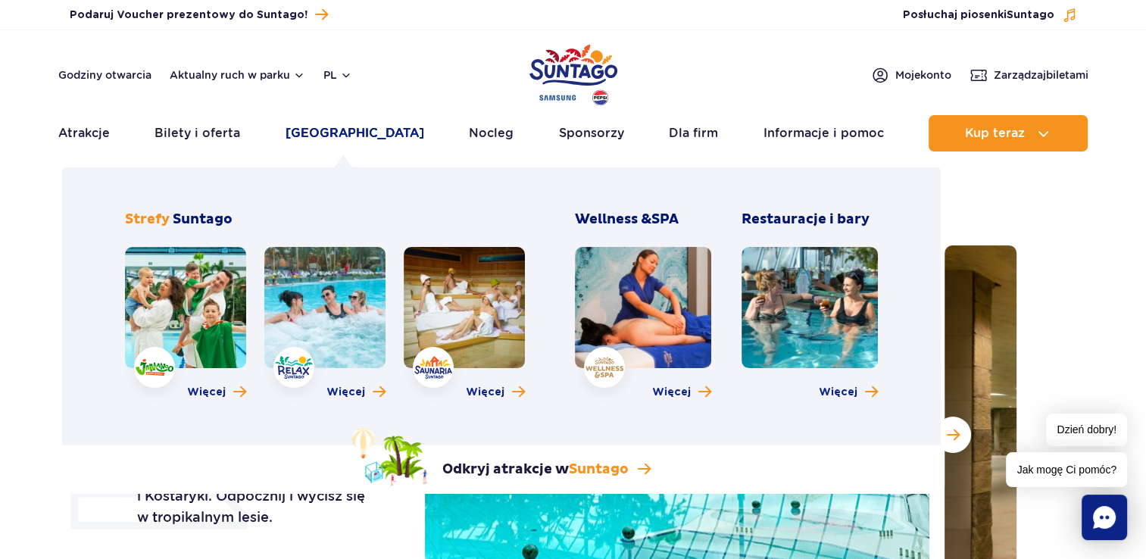
click at [332, 135] on link "[GEOGRAPHIC_DATA]" at bounding box center [355, 133] width 139 height 36
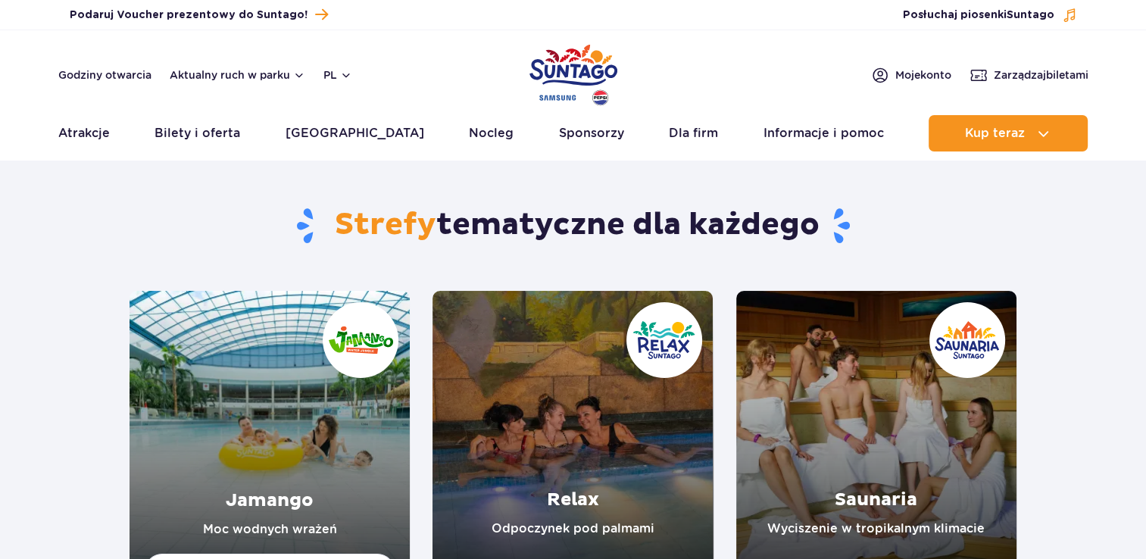
click at [371, 413] on link "Jamango" at bounding box center [270, 431] width 280 height 281
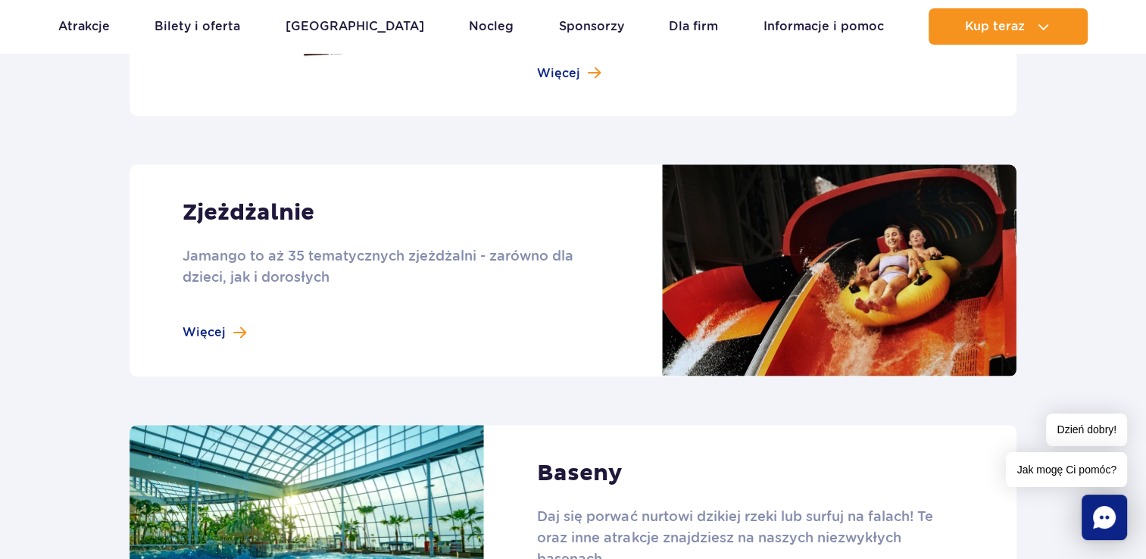
scroll to position [1515, 0]
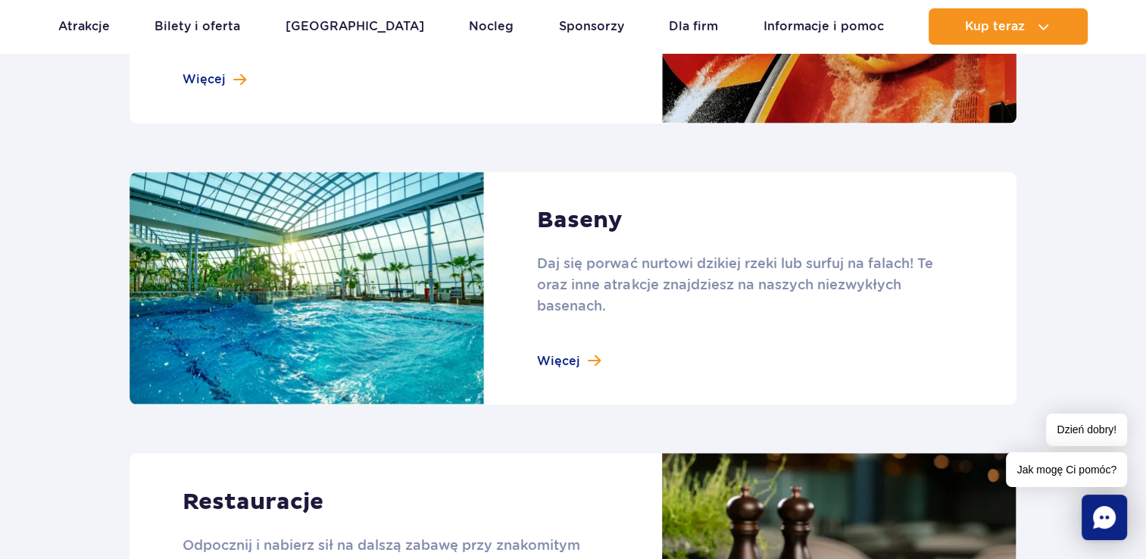
click at [576, 355] on link at bounding box center [573, 288] width 887 height 233
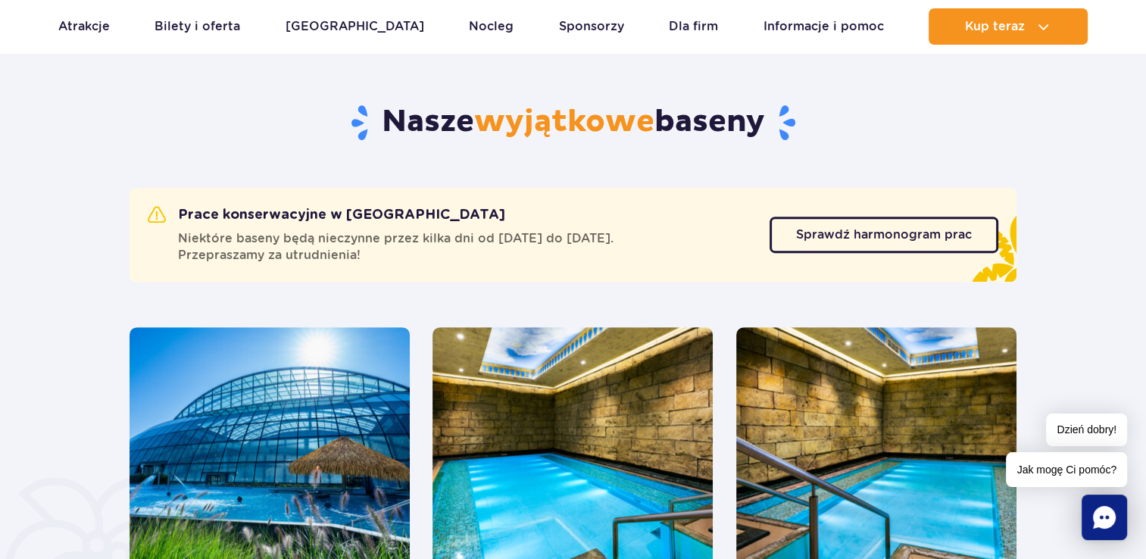
scroll to position [757, 0]
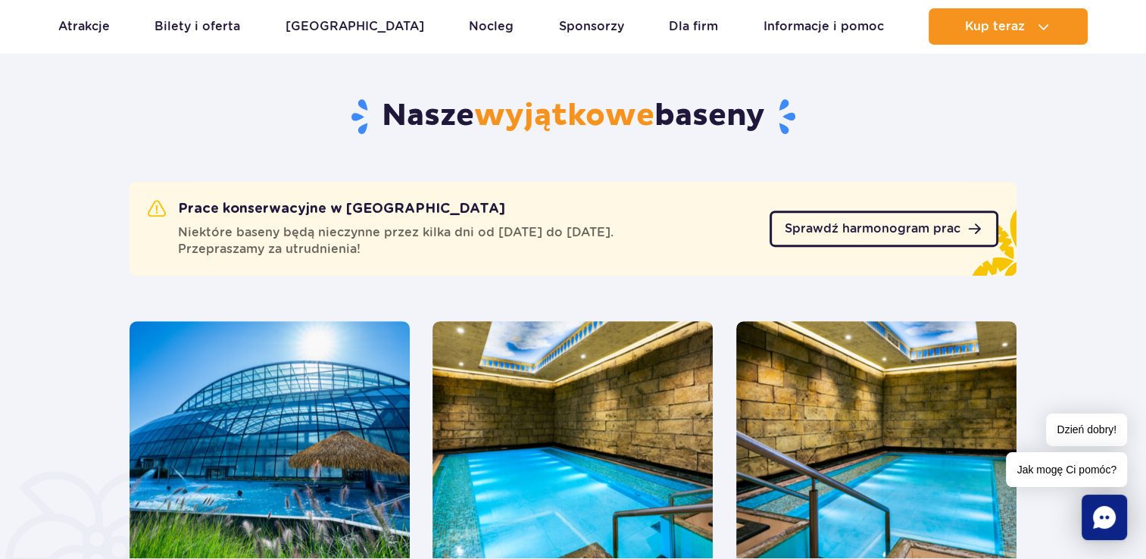
click at [838, 223] on span "Sprawdź harmonogram prac" at bounding box center [873, 229] width 176 height 12
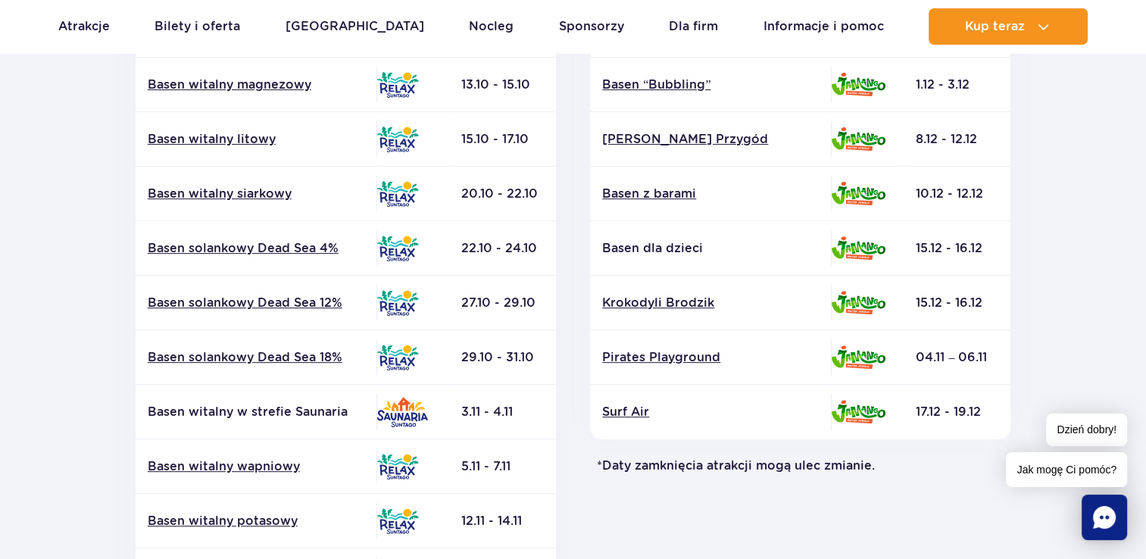
scroll to position [504, 0]
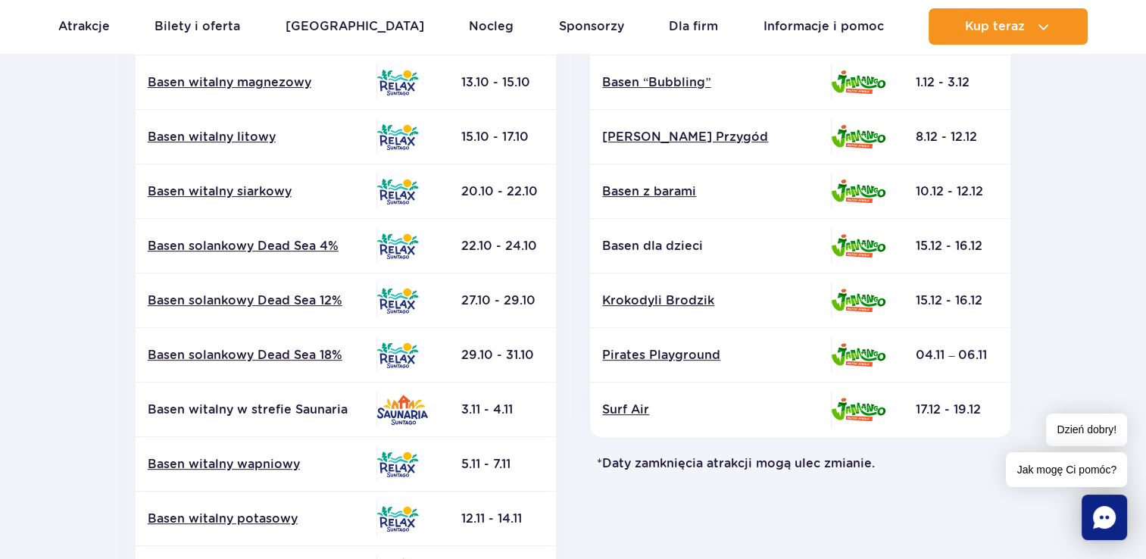
click at [582, 174] on div "Jamango Atrakcja Strefa Data zamknięcia* Basen z falami Zjeżdżalnie Surf Air" at bounding box center [800, 225] width 455 height 820
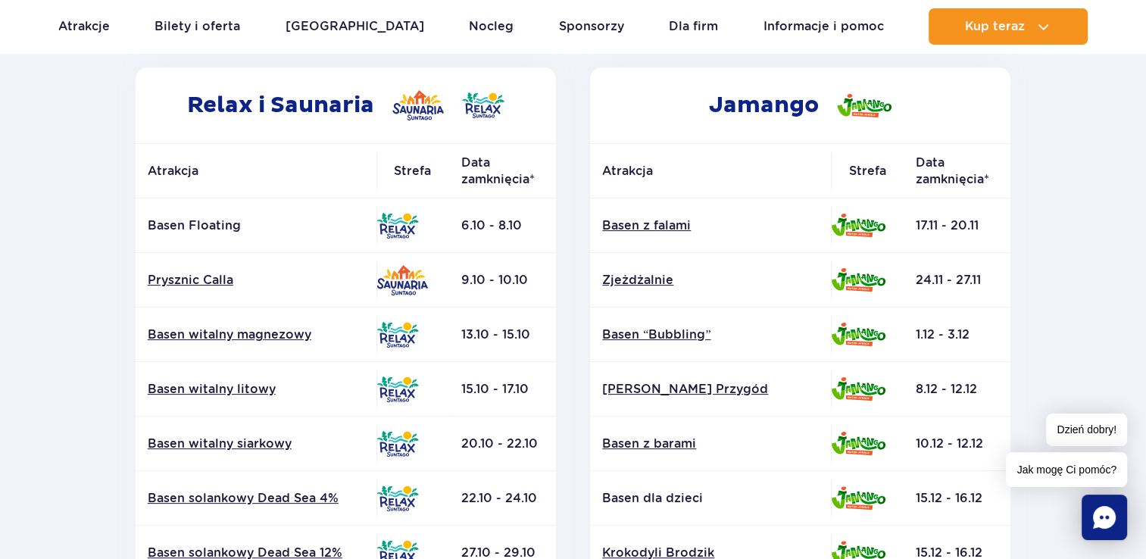
scroll to position [0, 0]
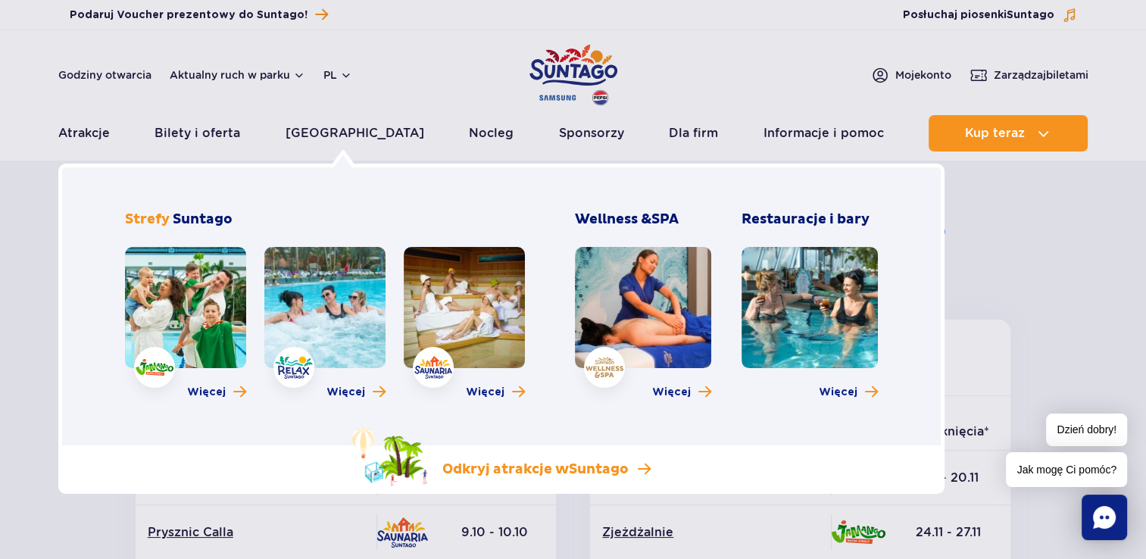
click at [525, 476] on p "Odkryj atrakcje w Suntago" at bounding box center [535, 470] width 186 height 18
